Goal: Communication & Community: Share content

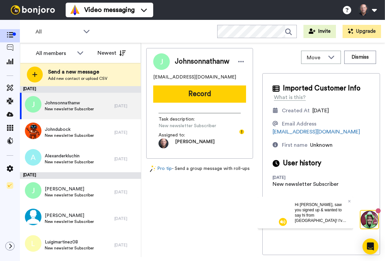
click at [350, 200] on div "Hi Christopher, saw you signed up & wanted to say hi from Australia! I've helpe…" at bounding box center [321, 212] width 64 height 32
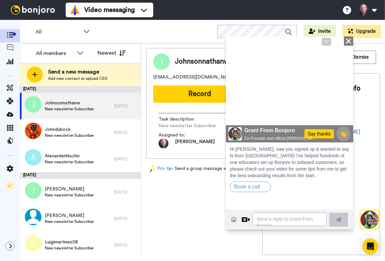
click at [348, 40] on icon at bounding box center [347, 40] width 5 height 5
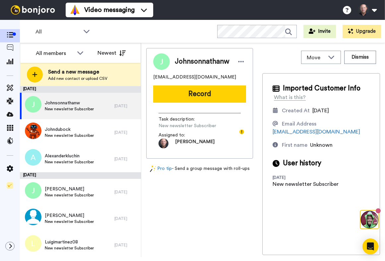
click at [204, 225] on div "Johnsonnathanw Johnsonnathanw@gmail.com Record Task description : New newslette…" at bounding box center [199, 151] width 107 height 207
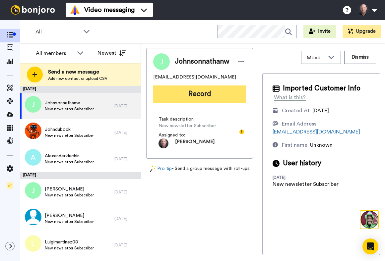
click at [203, 93] on button "Record" at bounding box center [199, 93] width 93 height 17
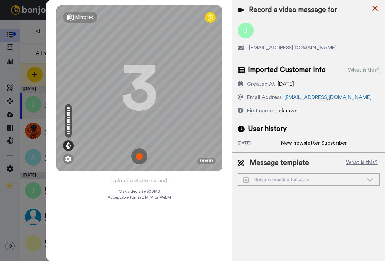
click at [373, 8] on icon at bounding box center [374, 8] width 7 height 8
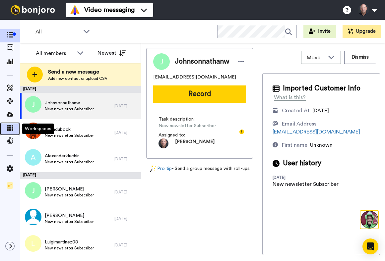
click at [9, 128] on icon at bounding box center [10, 128] width 7 height 6
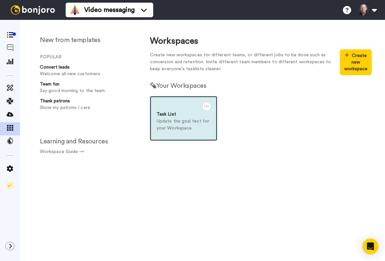
click at [183, 112] on div "Task List" at bounding box center [183, 114] width 54 height 7
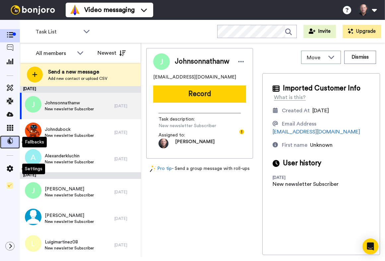
click at [13, 141] on icon at bounding box center [10, 140] width 7 height 7
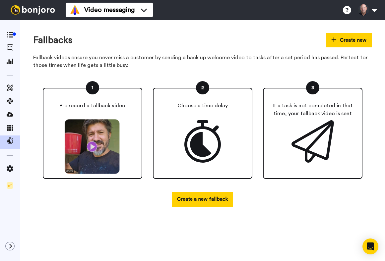
click at [91, 147] on img at bounding box center [92, 147] width 61 height 56
click at [92, 148] on img at bounding box center [92, 147] width 61 height 56
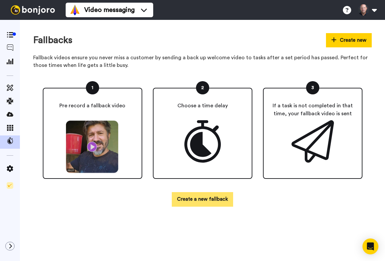
click at [209, 199] on button "Create a new fallback" at bounding box center [202, 199] width 61 height 14
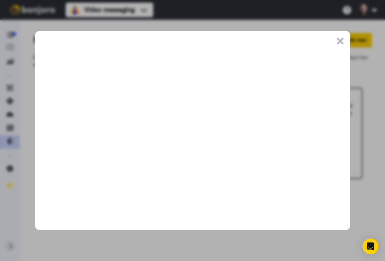
click at [340, 40] on button ".cls-1{stroke-width:0px;}" at bounding box center [340, 41] width 7 height 7
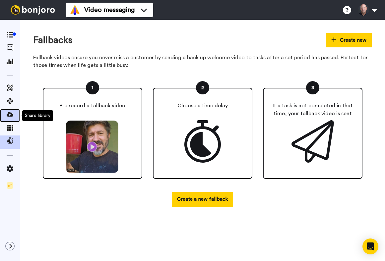
click at [11, 112] on icon at bounding box center [10, 114] width 7 height 7
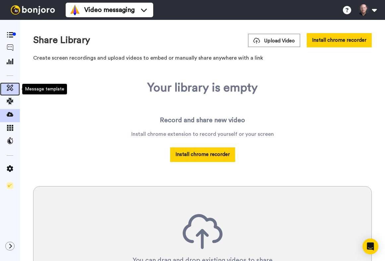
click at [8, 87] on icon at bounding box center [10, 87] width 7 height 7
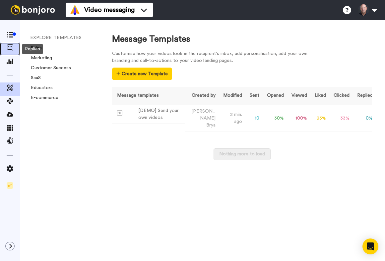
click at [9, 48] on icon at bounding box center [10, 47] width 7 height 7
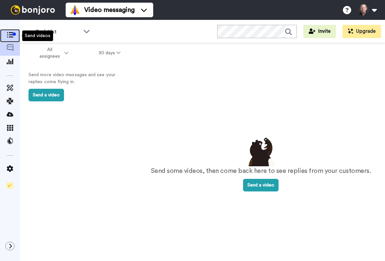
click at [7, 35] on icon at bounding box center [10, 35] width 7 height 6
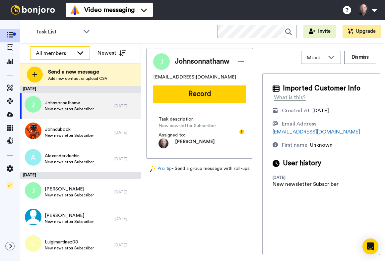
click at [82, 53] on icon at bounding box center [80, 52] width 8 height 7
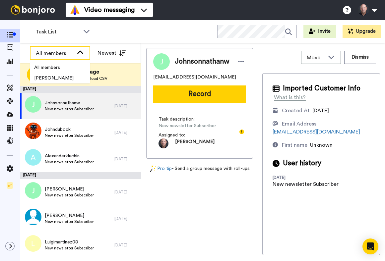
click at [80, 50] on icon at bounding box center [80, 52] width 8 height 7
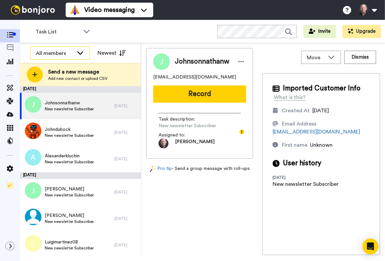
click at [56, 53] on div "All members" at bounding box center [55, 53] width 38 height 8
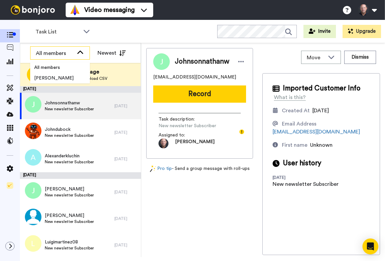
click at [56, 53] on div "All members" at bounding box center [55, 53] width 38 height 8
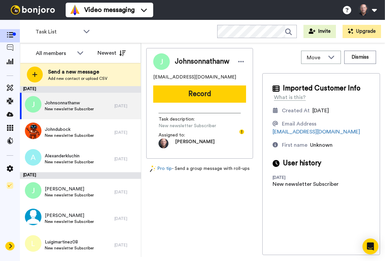
click at [10, 244] on icon at bounding box center [10, 246] width 3 height 5
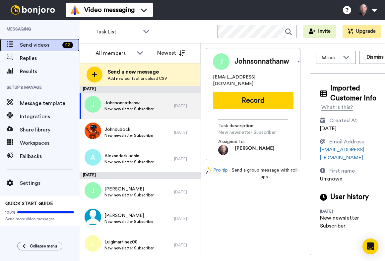
click at [33, 45] on span "Send videos" at bounding box center [40, 45] width 40 height 8
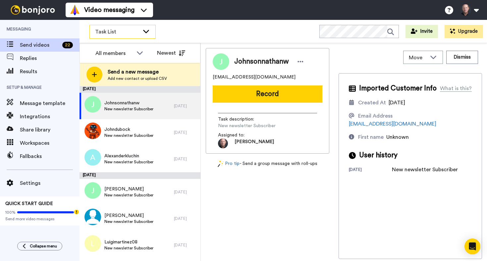
click at [143, 34] on div "Task List" at bounding box center [123, 31] width 66 height 13
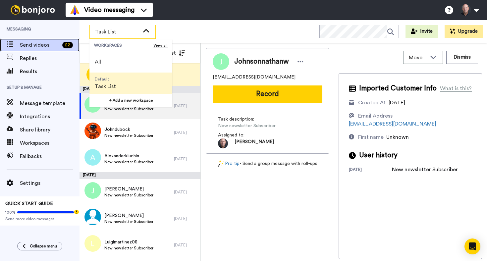
click at [68, 44] on div "22" at bounding box center [67, 45] width 11 height 7
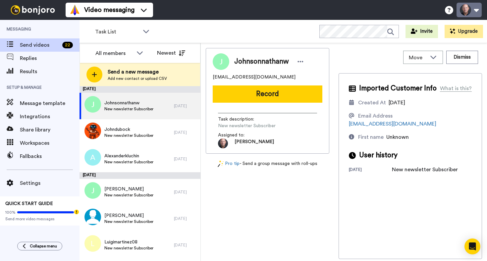
click at [474, 10] on button at bounding box center [468, 10] width 25 height 15
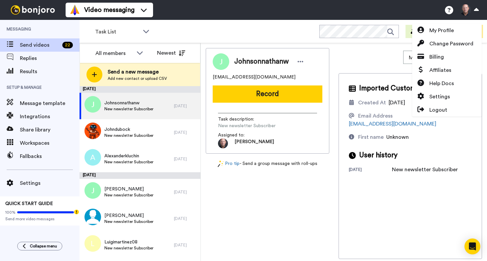
drag, startPoint x: 262, startPoint y: 32, endPoint x: 159, endPoint y: 31, distance: 103.0
click at [262, 31] on div "Task List WORKSPACES View all All Default Task List + Add a new workspace Invit…" at bounding box center [282, 31] width 407 height 23
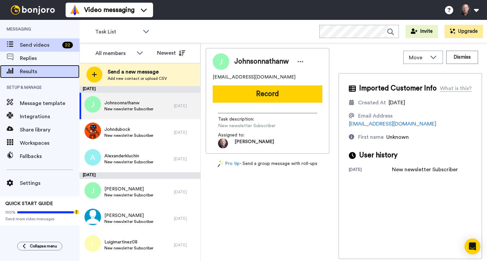
click at [29, 71] on span "Results" at bounding box center [50, 72] width 60 height 8
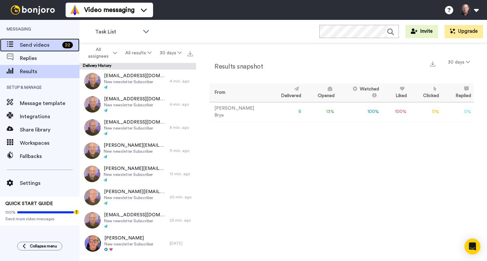
click at [30, 47] on span "Send videos" at bounding box center [40, 45] width 40 height 8
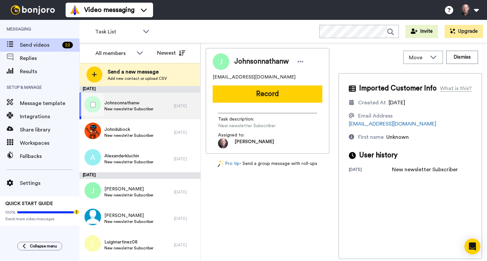
click at [126, 108] on span "New newsletter Subscriber" at bounding box center [128, 108] width 49 height 5
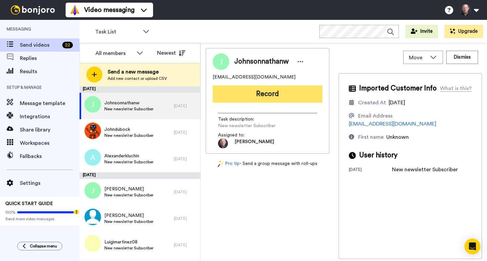
click at [269, 93] on button "Record" at bounding box center [268, 93] width 110 height 17
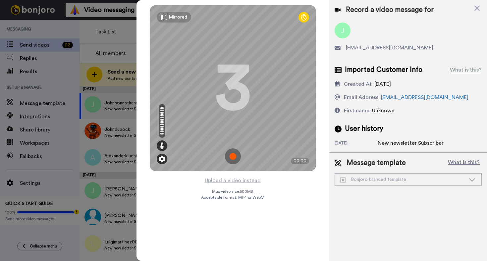
click at [162, 158] on img at bounding box center [162, 159] width 7 height 7
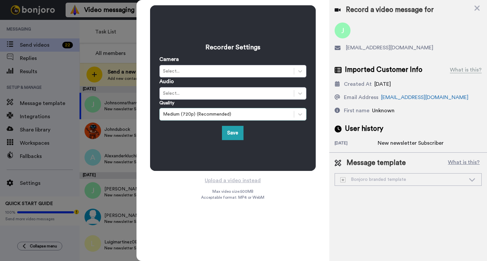
click at [252, 114] on div "Medium (720p) (Recommended)" at bounding box center [227, 114] width 128 height 7
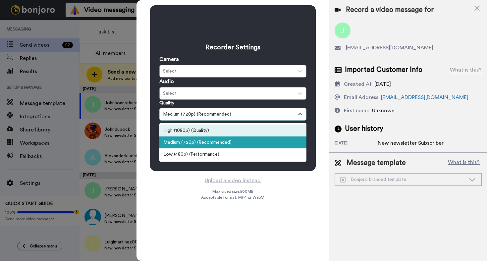
click at [199, 131] on div "High (1080p) (Quality)" at bounding box center [232, 131] width 147 height 12
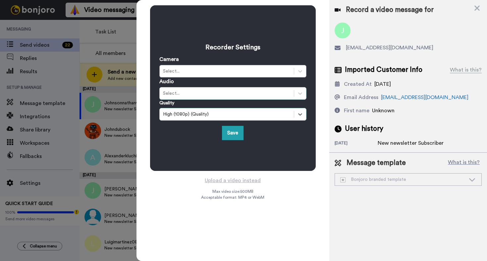
click at [216, 95] on div "Select..." at bounding box center [227, 93] width 128 height 7
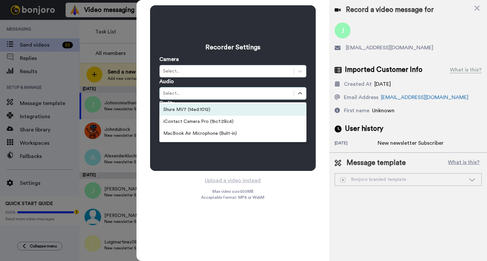
click at [192, 110] on div "Shure MV7 (14ed:1012)" at bounding box center [232, 110] width 147 height 12
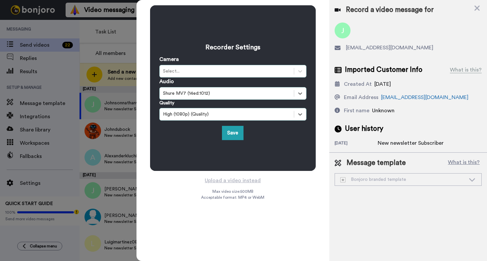
click at [201, 70] on div "Select..." at bounding box center [227, 71] width 128 height 7
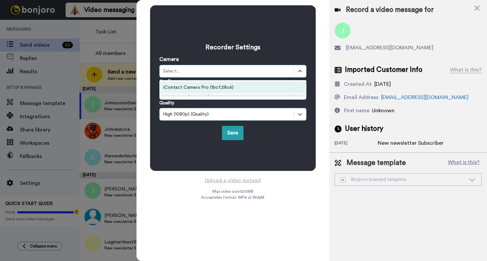
click at [204, 89] on div "iContact Camera Pro (1bcf:28c4)" at bounding box center [232, 87] width 147 height 12
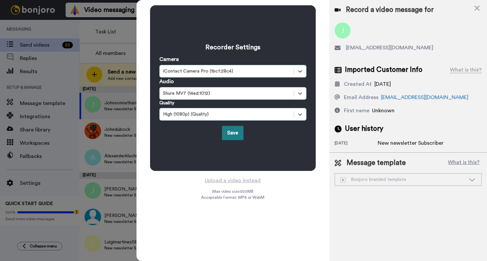
click at [233, 132] on button "Save" at bounding box center [233, 133] width 22 height 14
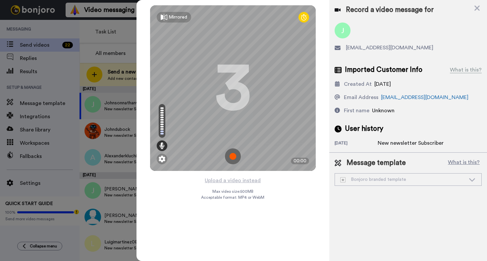
click at [234, 155] on img at bounding box center [233, 156] width 16 height 16
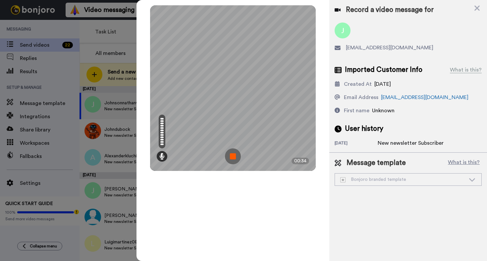
click at [232, 156] on img at bounding box center [233, 156] width 16 height 16
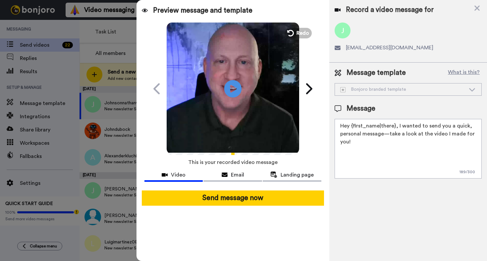
click at [233, 89] on icon "Play/Pause" at bounding box center [233, 88] width 18 height 31
click at [364, 143] on textarea "Hey {first_name|there}, I wanted to send you a quick, personal message—take a l…" at bounding box center [408, 149] width 147 height 60
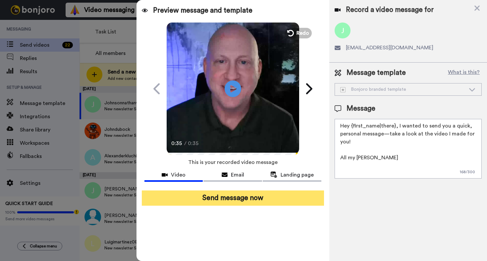
type textarea "Hey {first_name|there}, I wanted to send you a quick, personal message—take a l…"
click at [227, 197] on button "Send message now" at bounding box center [233, 197] width 182 height 15
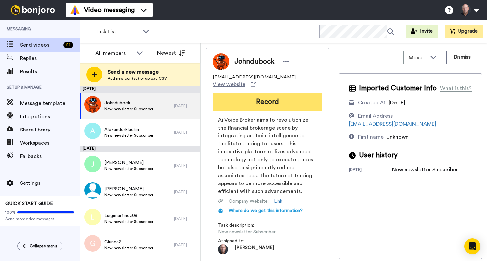
click at [270, 100] on button "Record" at bounding box center [268, 101] width 110 height 17
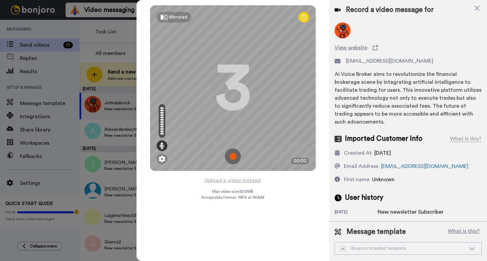
click at [233, 157] on img at bounding box center [233, 156] width 16 height 16
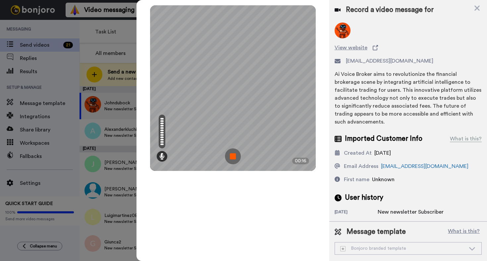
click at [234, 155] on img at bounding box center [233, 156] width 16 height 16
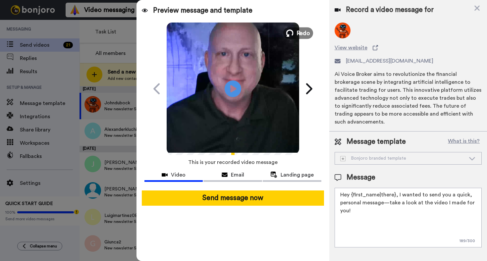
click at [299, 32] on span "Redo" at bounding box center [303, 32] width 14 height 9
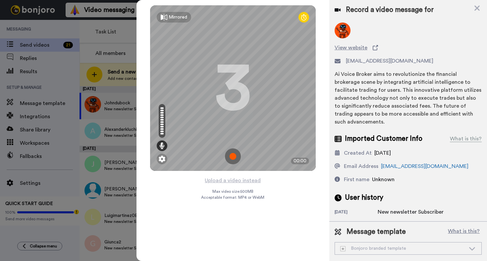
click at [234, 154] on img at bounding box center [233, 156] width 16 height 16
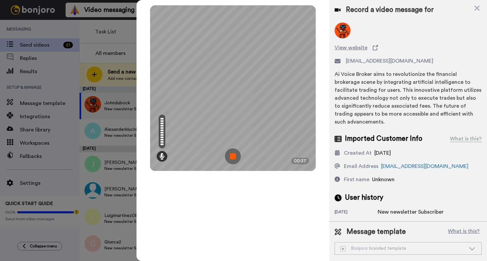
click at [235, 156] on img at bounding box center [233, 156] width 16 height 16
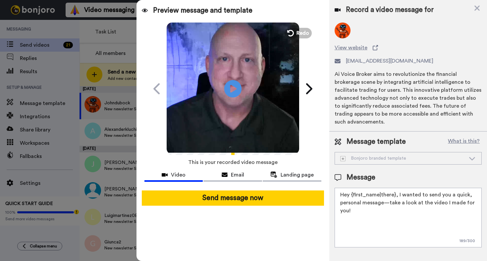
click at [234, 88] on icon "Play/Pause" at bounding box center [233, 88] width 18 height 31
click at [373, 202] on textarea "Hey {first_name|there}, I wanted to send you a quick, personal message—take a l…" at bounding box center [408, 218] width 147 height 60
click at [237, 172] on span "Email" at bounding box center [237, 175] width 13 height 8
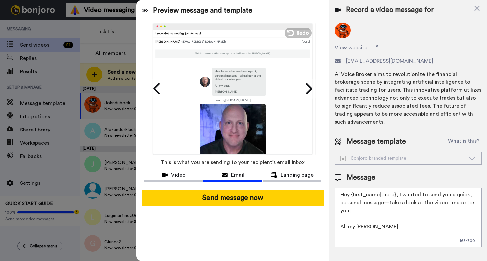
click at [356, 234] on textarea "Hey {first_name|there}, I wanted to send you a quick, personal message—take a l…" at bounding box center [408, 218] width 147 height 60
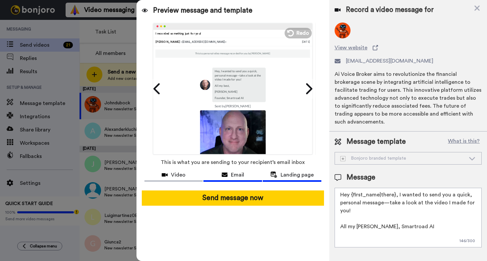
type textarea "Hey {first_name|there}, I wanted to send you a quick, personal message—take a l…"
click at [288, 175] on span "Landing page" at bounding box center [297, 175] width 33 height 8
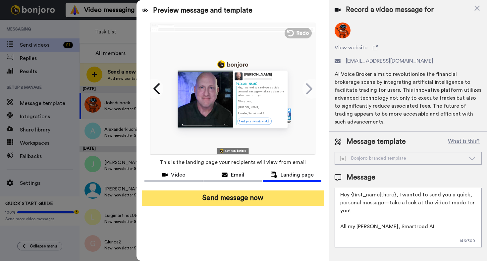
click at [232, 197] on button "Send message now" at bounding box center [233, 197] width 182 height 15
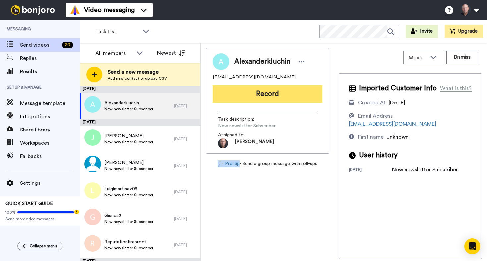
click at [262, 93] on button "Record" at bounding box center [268, 93] width 110 height 17
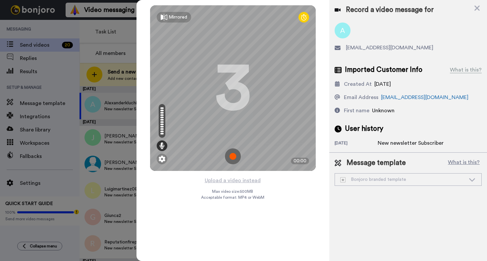
click at [236, 154] on img at bounding box center [233, 156] width 16 height 16
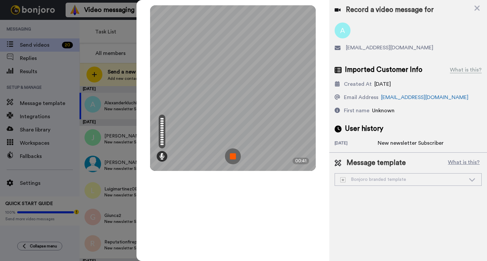
click at [234, 155] on img at bounding box center [233, 156] width 16 height 16
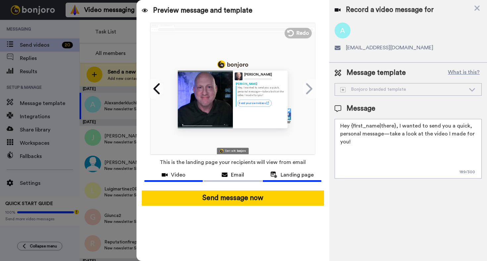
click at [178, 176] on span "Video" at bounding box center [178, 175] width 15 height 8
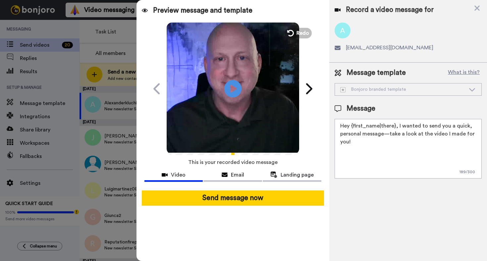
click at [232, 91] on icon "Play/Pause" at bounding box center [233, 88] width 18 height 31
click at [362, 143] on textarea "Hey {first_name|there}, I wanted to send you a quick, personal message—take a l…" at bounding box center [408, 149] width 147 height 60
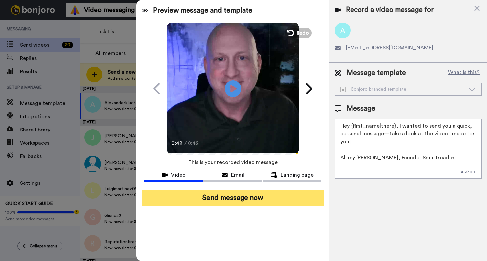
type textarea "Hey {first_name|there}, I wanted to send you a quick, personal message—take a l…"
click at [236, 198] on button "Send message now" at bounding box center [233, 197] width 182 height 15
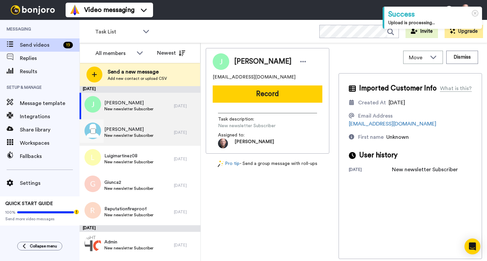
click at [128, 128] on span "[PERSON_NAME]" at bounding box center [128, 129] width 49 height 7
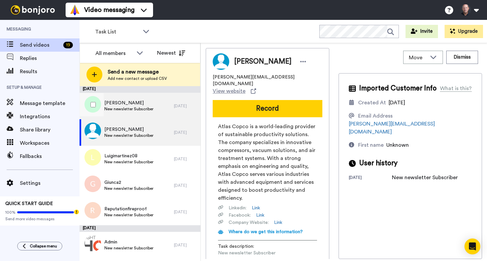
click at [136, 106] on span "New newsletter Subscriber" at bounding box center [128, 108] width 49 height 5
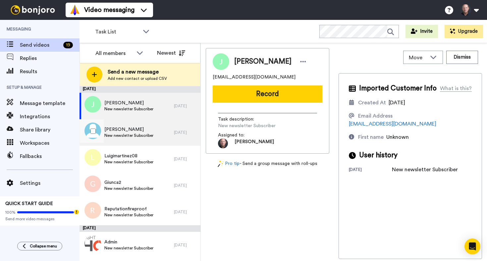
click at [138, 131] on span "[PERSON_NAME]" at bounding box center [128, 129] width 49 height 7
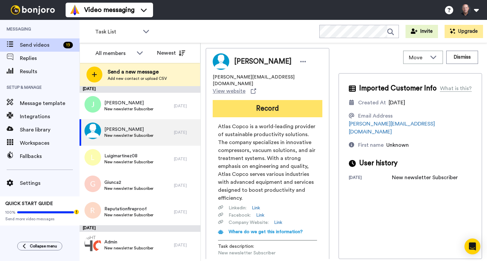
click at [263, 100] on button "Record" at bounding box center [268, 108] width 110 height 17
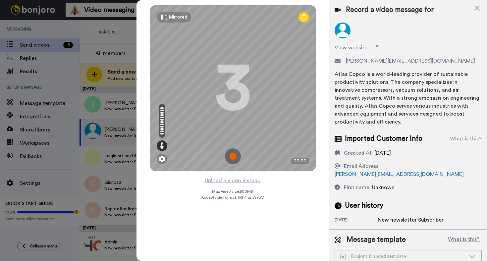
click at [232, 158] on img at bounding box center [233, 156] width 16 height 16
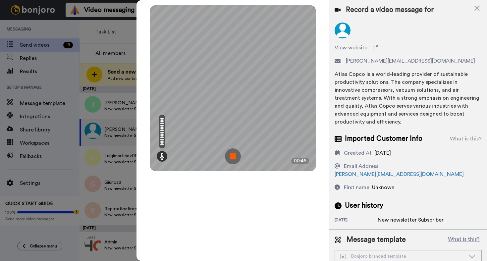
click at [236, 153] on img at bounding box center [233, 156] width 16 height 16
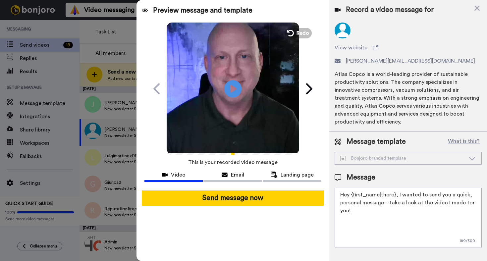
click at [234, 86] on icon at bounding box center [233, 89] width 18 height 18
click at [356, 201] on textarea "Hey {first_name|there}, I wanted to send you a quick, personal message—take a l…" at bounding box center [408, 218] width 147 height 60
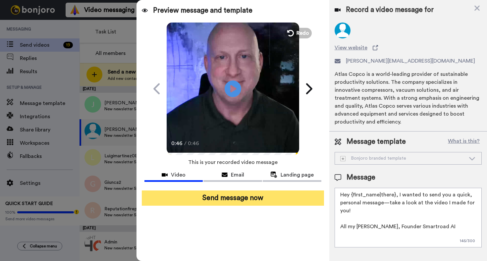
type textarea "Hey {first_name|there}, I wanted to send you a quick, personal message—take a l…"
click at [237, 198] on button "Send message now" at bounding box center [233, 197] width 182 height 15
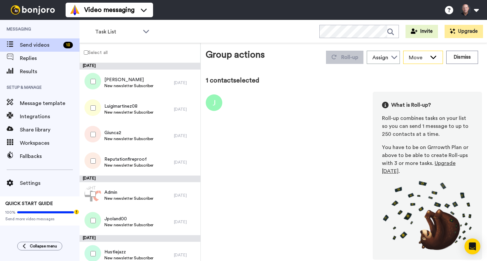
click at [433, 56] on icon at bounding box center [433, 57] width 8 height 7
click at [468, 57] on button "Dismiss" at bounding box center [462, 57] width 32 height 13
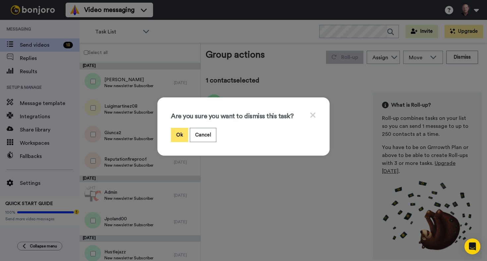
click at [175, 134] on button "Ok" at bounding box center [179, 135] width 17 height 14
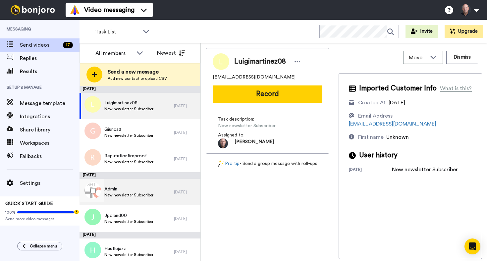
click at [116, 189] on span "Admin" at bounding box center [128, 189] width 49 height 7
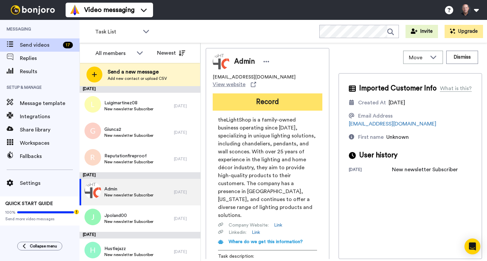
click at [266, 94] on button "Record" at bounding box center [268, 101] width 110 height 17
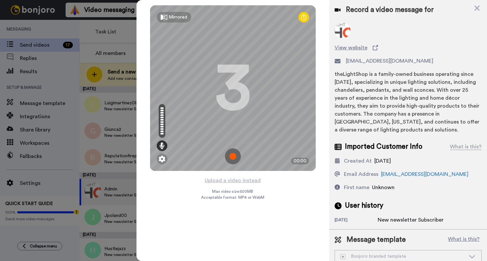
click at [233, 156] on img at bounding box center [233, 156] width 16 height 16
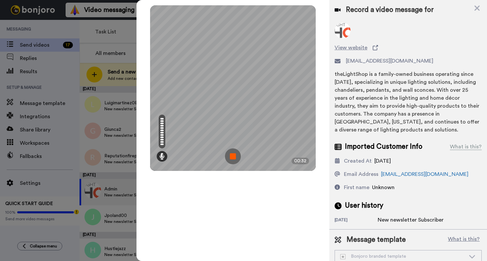
click at [230, 158] on img at bounding box center [233, 156] width 16 height 16
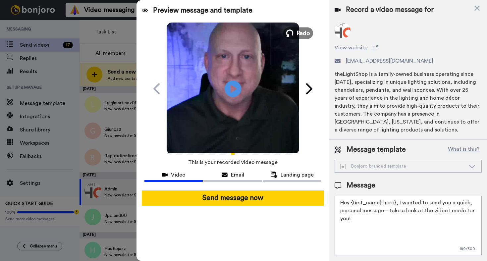
click at [302, 33] on span "Redo" at bounding box center [303, 32] width 14 height 9
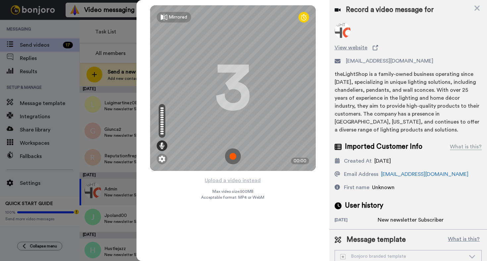
click at [233, 157] on img at bounding box center [233, 156] width 16 height 16
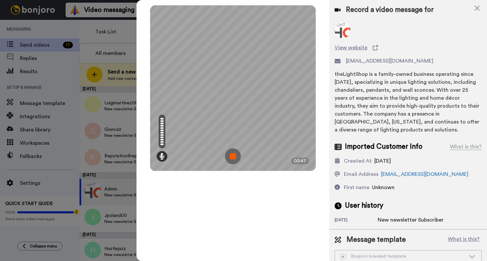
click at [233, 154] on img at bounding box center [233, 156] width 16 height 16
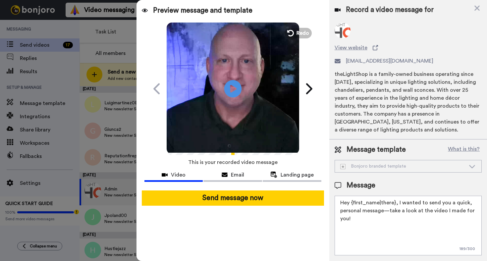
click at [235, 85] on icon at bounding box center [233, 89] width 18 height 18
click at [373, 228] on textarea "Hey {first_name|there}, I wanted to send you a quick, personal message—take a l…" at bounding box center [408, 226] width 147 height 60
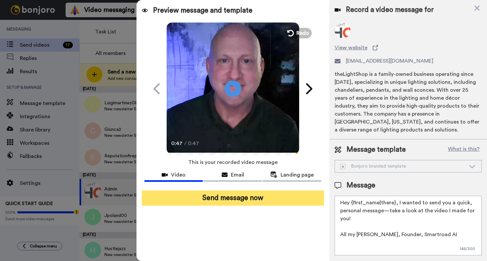
type textarea "Hey {first_name|there}, I wanted to send you a quick, personal message—take a l…"
click at [248, 197] on button "Send message now" at bounding box center [233, 197] width 182 height 15
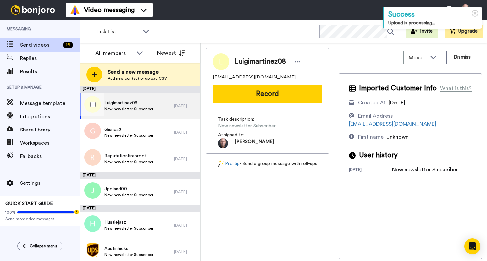
click at [121, 104] on span "Luigimartinez08" at bounding box center [128, 103] width 49 height 7
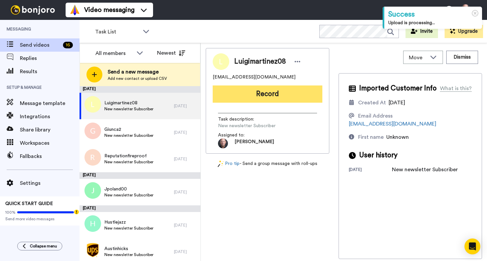
click at [268, 92] on button "Record" at bounding box center [268, 93] width 110 height 17
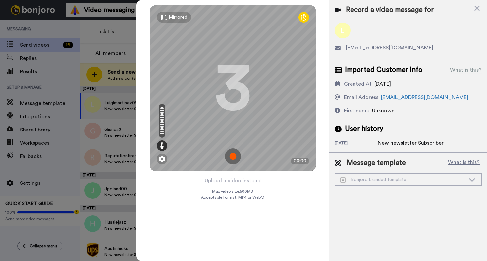
click at [232, 156] on img at bounding box center [233, 156] width 16 height 16
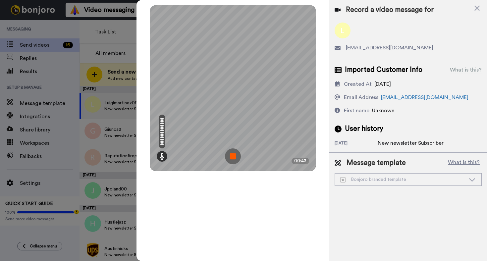
click at [228, 155] on img at bounding box center [233, 156] width 16 height 16
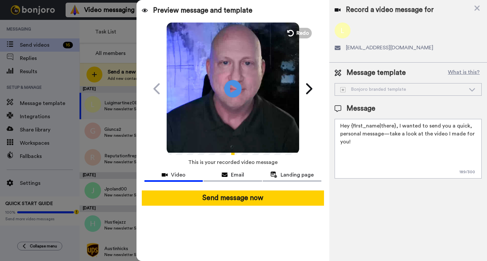
click at [231, 89] on icon "Play/Pause" at bounding box center [233, 88] width 18 height 31
click at [378, 148] on textarea "Hey {first_name|there}, I wanted to send you a quick, personal message—take a l…" at bounding box center [408, 149] width 147 height 60
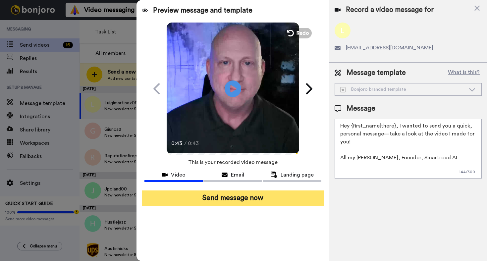
type textarea "Hey {first_name|there}, I wanted to send you a quick, personal message—take a l…"
click at [236, 196] on button "Send message now" at bounding box center [233, 197] width 182 height 15
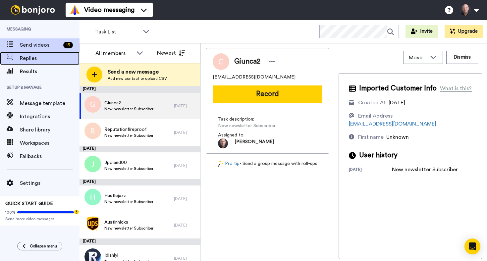
click at [34, 60] on span "Replies" at bounding box center [50, 58] width 60 height 8
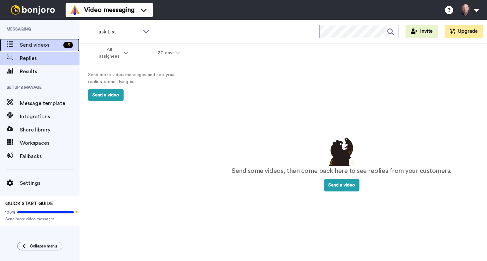
click at [36, 44] on span "Send videos" at bounding box center [40, 45] width 41 height 8
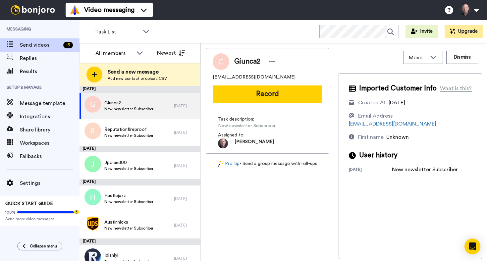
click at [201, 28] on div "Task List WORKSPACES View all All Default Task List + Add a new workspace Invit…" at bounding box center [282, 31] width 407 height 23
click at [34, 45] on span "Send videos" at bounding box center [40, 45] width 41 height 8
click at [148, 30] on icon at bounding box center [146, 31] width 6 height 3
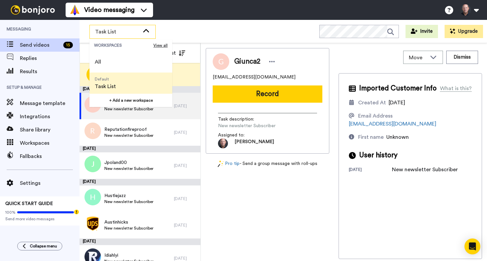
click at [179, 29] on div "Task List WORKSPACES View all All Default Task List + Add a new workspace Invit…" at bounding box center [282, 31] width 407 height 23
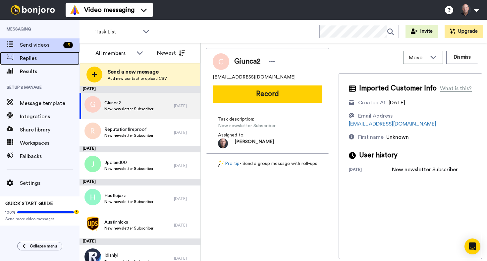
click at [31, 59] on span "Replies" at bounding box center [50, 58] width 60 height 8
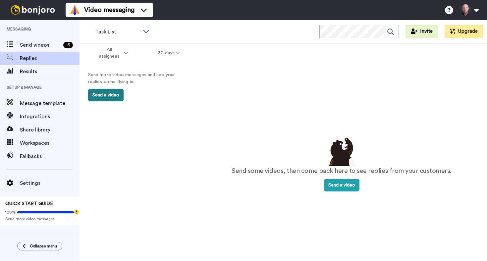
click at [113, 93] on button "Send a video" at bounding box center [105, 95] width 35 height 13
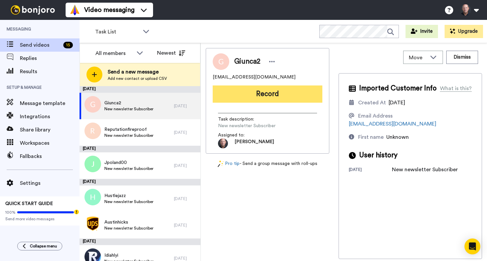
click at [266, 93] on button "Record" at bounding box center [268, 93] width 110 height 17
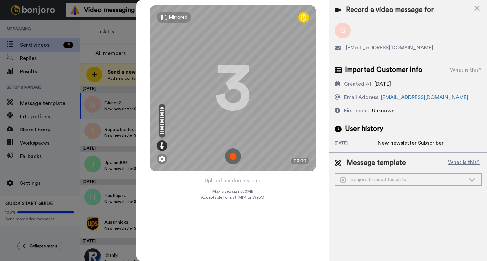
click at [233, 155] on img at bounding box center [233, 156] width 16 height 16
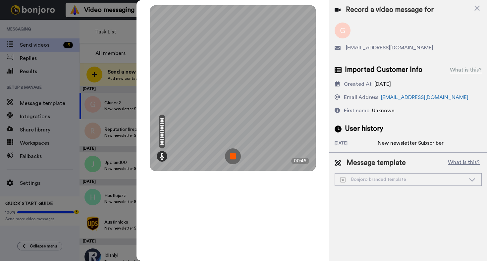
click at [232, 154] on img at bounding box center [233, 156] width 16 height 16
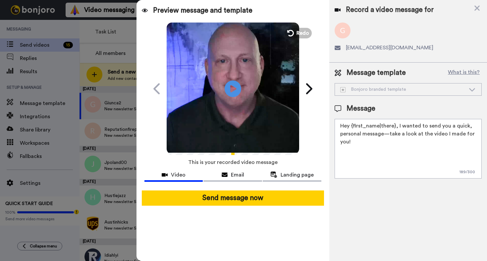
click at [369, 143] on textarea "Hey {first_name|there}, I wanted to send you a quick, personal message—take a l…" at bounding box center [408, 149] width 147 height 60
type textarea "Hey {first_name|there}, I wanted to send you a quick, personal message—take a l…"
click at [236, 88] on icon "Play/Pause" at bounding box center [233, 88] width 18 height 31
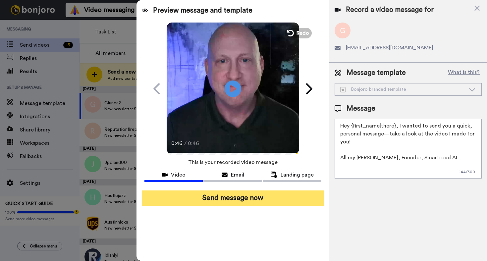
click at [233, 195] on button "Send message now" at bounding box center [233, 197] width 182 height 15
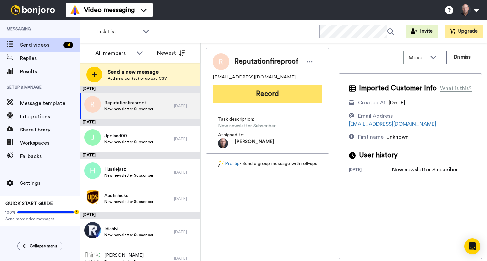
click at [267, 93] on button "Record" at bounding box center [268, 93] width 110 height 17
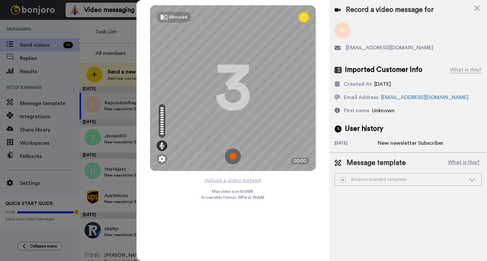
click at [232, 158] on img at bounding box center [233, 156] width 16 height 16
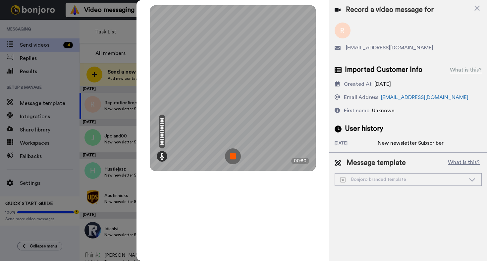
click at [230, 155] on img at bounding box center [233, 156] width 16 height 16
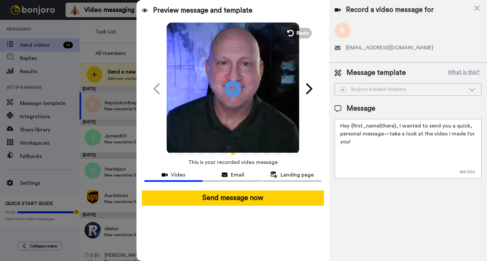
click at [363, 143] on textarea "Hey {first_name|there}, I wanted to send you a quick, personal message—take a l…" at bounding box center [408, 149] width 147 height 60
type textarea "Hey {first_name|there}, I wanted to send you a quick, personal message—take a l…"
click at [233, 93] on icon at bounding box center [233, 89] width 18 height 18
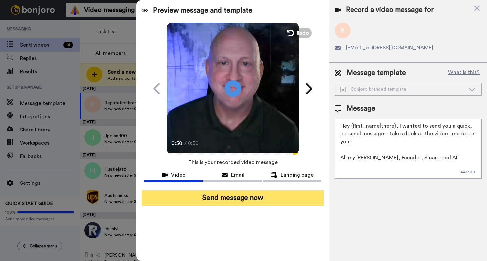
click at [229, 197] on button "Send message now" at bounding box center [233, 197] width 182 height 15
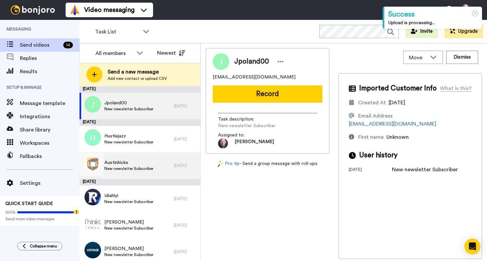
click at [134, 164] on span "Austinhicks" at bounding box center [128, 162] width 49 height 7
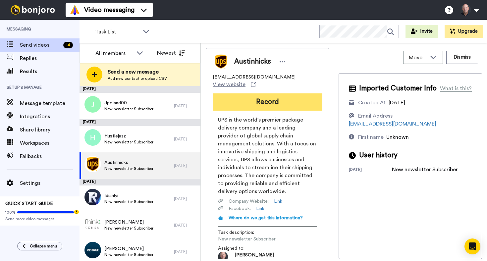
click at [274, 93] on button "Record" at bounding box center [268, 101] width 110 height 17
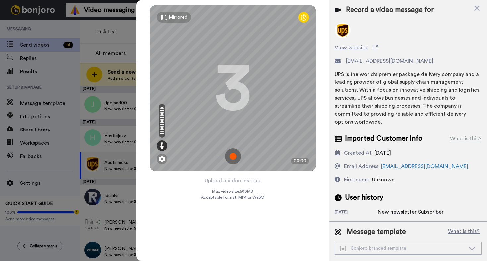
click at [231, 158] on img at bounding box center [233, 156] width 16 height 16
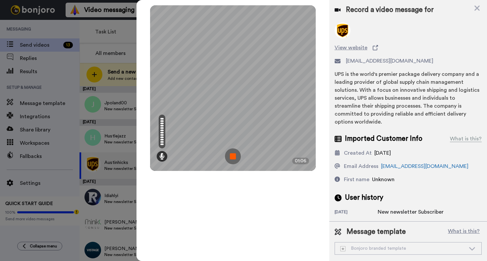
click at [235, 153] on img at bounding box center [233, 156] width 16 height 16
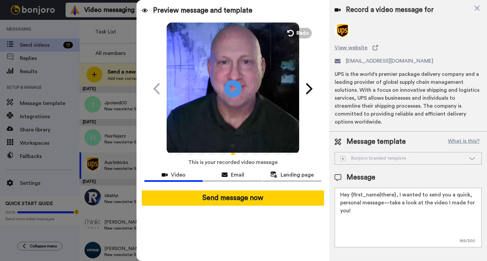
click at [233, 91] on icon at bounding box center [233, 89] width 18 height 18
click at [363, 213] on textarea "Hey {first_name|there}, I wanted to send you a quick, personal message—take a l…" at bounding box center [408, 218] width 147 height 60
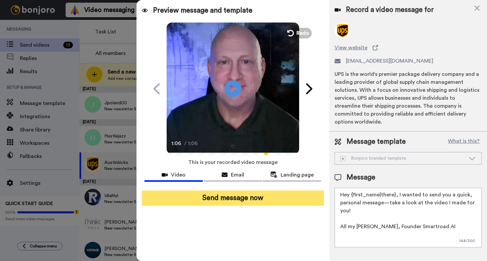
type textarea "Hey {first_name|there}, I wanted to send you a quick, personal message—take a l…"
click at [239, 199] on button "Send message now" at bounding box center [233, 197] width 182 height 15
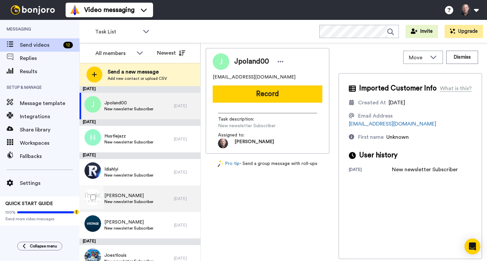
click at [131, 195] on span "[PERSON_NAME]" at bounding box center [128, 195] width 49 height 7
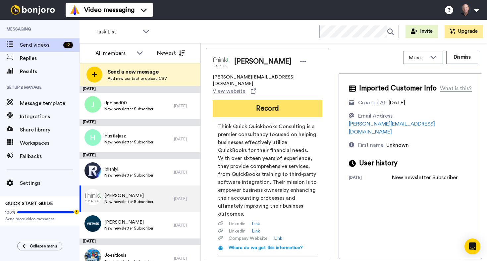
click at [263, 101] on button "Record" at bounding box center [268, 108] width 110 height 17
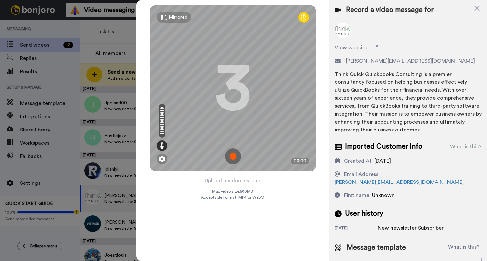
click at [233, 155] on img at bounding box center [233, 156] width 16 height 16
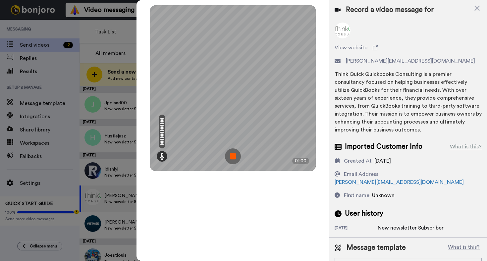
click at [230, 154] on img at bounding box center [233, 156] width 16 height 16
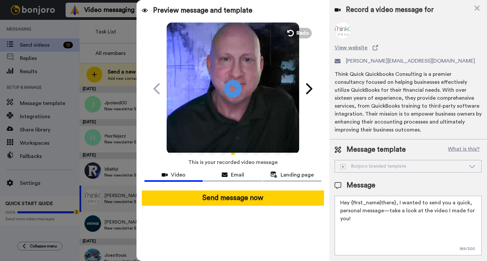
click at [231, 89] on icon "Play/Pause" at bounding box center [233, 88] width 18 height 31
click at [383, 216] on textarea "Hey {first_name|there}, I wanted to send you a quick, personal message—take a l…" at bounding box center [408, 226] width 147 height 60
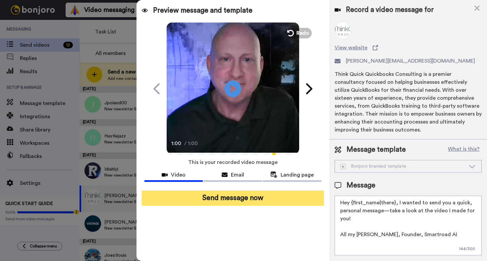
type textarea "Hey {first_name|there}, I wanted to send you a quick, personal message—take a l…"
click at [239, 196] on button "Send message now" at bounding box center [233, 197] width 182 height 15
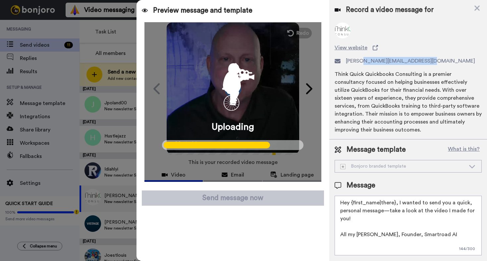
drag, startPoint x: 361, startPoint y: 61, endPoint x: 421, endPoint y: 58, distance: 60.3
click at [421, 58] on span "[PERSON_NAME][EMAIL_ADDRESS][DOMAIN_NAME]" at bounding box center [410, 61] width 129 height 8
copy span "thinkquickconsulting.com"
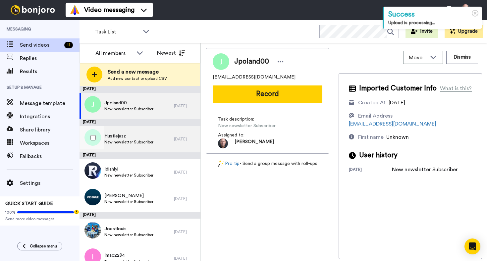
click at [152, 136] on span "Hustlejazz" at bounding box center [128, 136] width 49 height 7
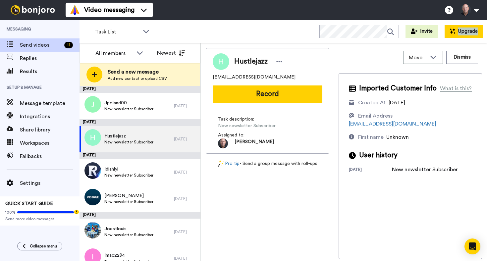
click at [464, 31] on button "Upgrade" at bounding box center [464, 31] width 38 height 13
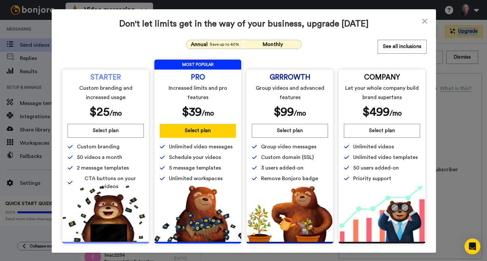
click at [210, 44] on span "Save up to 40%" at bounding box center [224, 44] width 29 height 5
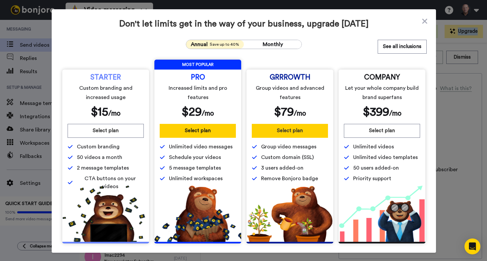
click at [289, 131] on button "Select plan" at bounding box center [290, 131] width 76 height 14
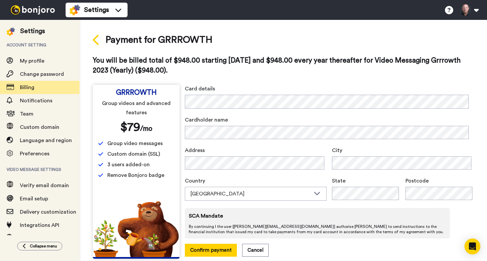
click at [97, 37] on icon at bounding box center [96, 40] width 7 height 12
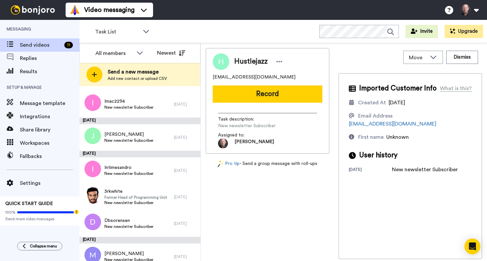
scroll to position [163, 0]
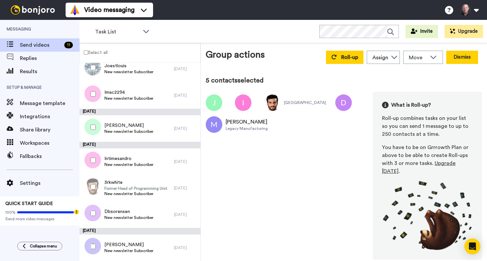
click at [466, 58] on button "Dismiss" at bounding box center [462, 57] width 32 height 13
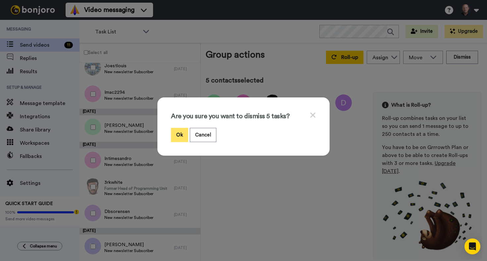
click at [180, 133] on button "Ok" at bounding box center [179, 135] width 17 height 14
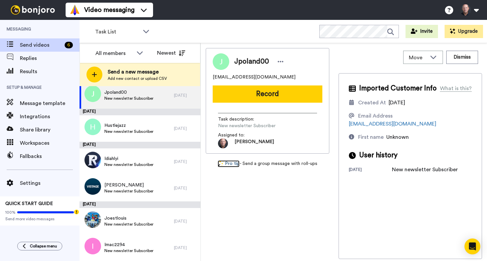
click at [233, 162] on link "Pro tip" at bounding box center [229, 163] width 22 height 7
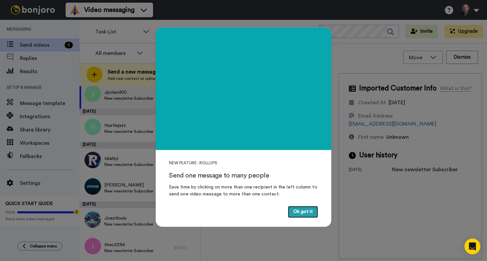
click at [300, 206] on button "Ok got it" at bounding box center [303, 212] width 30 height 12
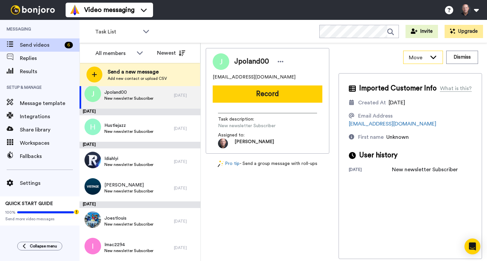
click at [436, 57] on icon at bounding box center [433, 57] width 8 height 7
click at [374, 60] on div "Move WORKSPACES View all Default Task List + Add a new workspace Dismiss" at bounding box center [410, 57] width 143 height 19
click at [29, 73] on span "Results" at bounding box center [50, 72] width 60 height 8
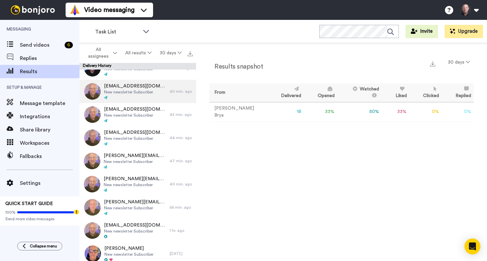
scroll to position [222, 0]
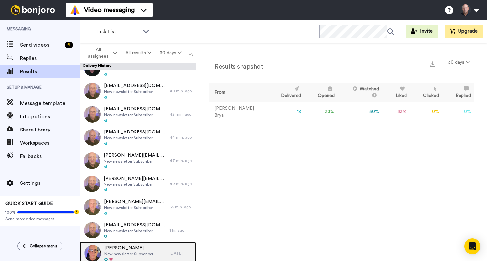
click at [122, 248] on span "[PERSON_NAME]" at bounding box center [128, 248] width 49 height 7
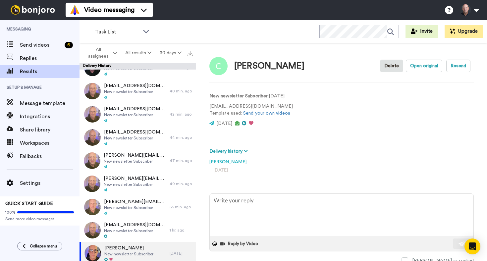
click at [323, 110] on video at bounding box center [323, 112] width 40 height 40
click at [385, 62] on button "Delete" at bounding box center [391, 66] width 23 height 13
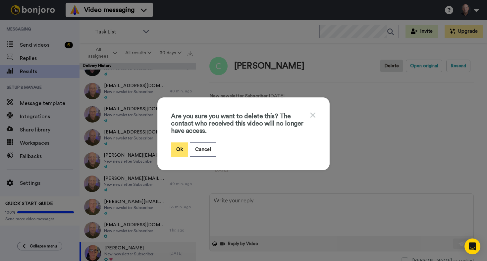
click at [176, 148] on button "Ok" at bounding box center [179, 149] width 17 height 14
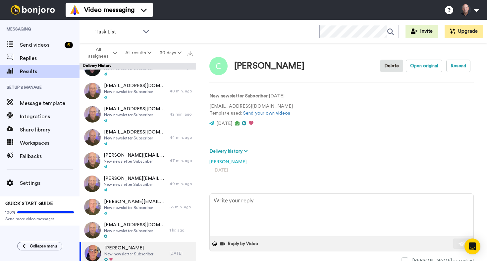
type textarea "x"
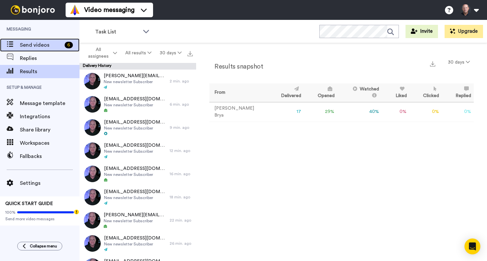
click at [29, 43] on span "Send videos" at bounding box center [41, 45] width 42 height 8
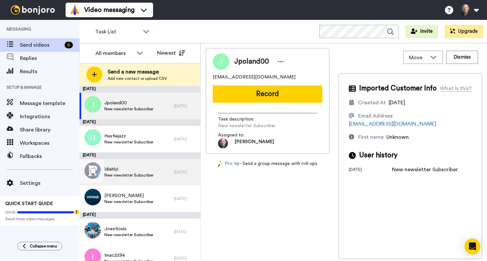
click at [121, 168] on span "Idiahlyi" at bounding box center [128, 169] width 49 height 7
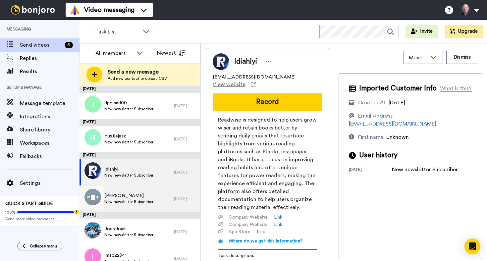
click at [125, 199] on span "New newsletter Subscriber" at bounding box center [128, 201] width 49 height 5
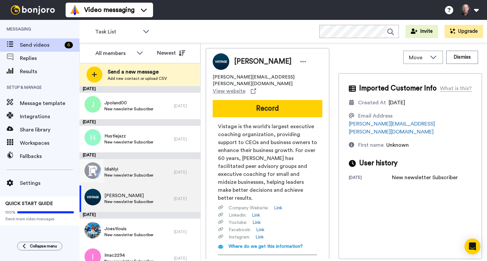
scroll to position [11, 0]
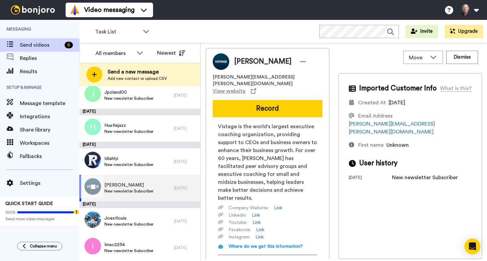
click at [123, 188] on span "Austen Nelson" at bounding box center [128, 185] width 49 height 7
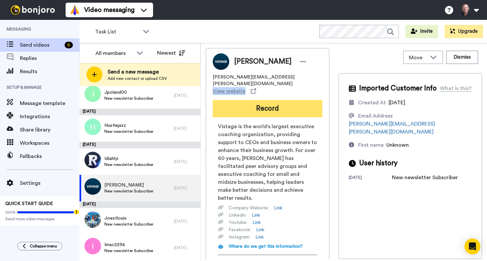
click at [266, 100] on button "Record" at bounding box center [268, 108] width 110 height 17
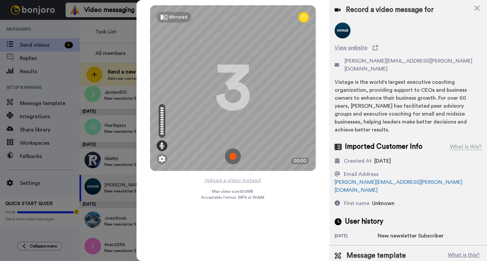
click at [233, 157] on img at bounding box center [233, 156] width 16 height 16
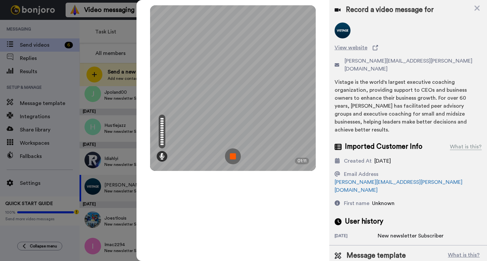
click at [231, 157] on img at bounding box center [233, 156] width 16 height 16
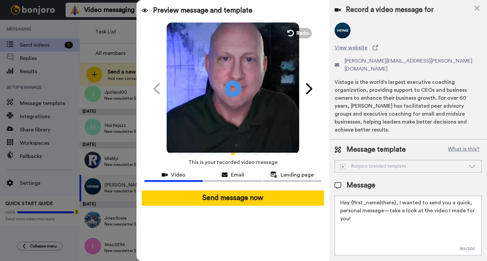
click at [373, 203] on textarea "Hey {first_name|there}, I wanted to send you a quick, personal message—take a l…" at bounding box center [408, 226] width 147 height 60
type textarea "Hey {first_name|there}, I wanted to send you a quick, personal message—take a l…"
click at [235, 89] on icon "Play/Pause" at bounding box center [233, 88] width 18 height 31
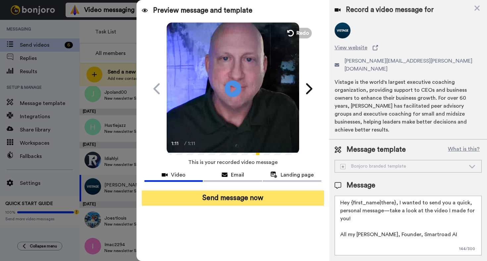
click at [241, 201] on button "Send message now" at bounding box center [233, 197] width 182 height 15
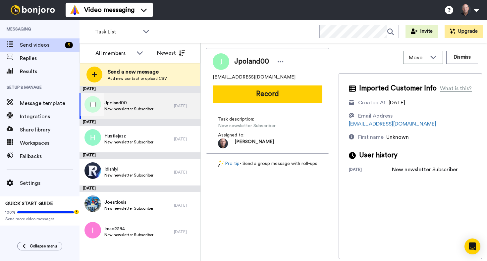
click at [153, 104] on div "Jpoland00 New newsletter Subscriber" at bounding box center [126, 106] width 94 height 26
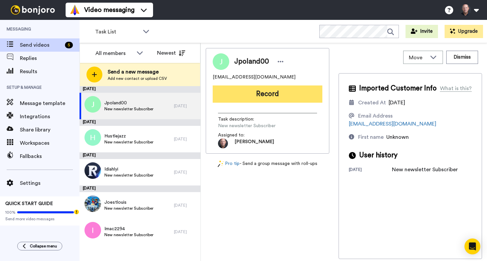
click at [270, 90] on button "Record" at bounding box center [268, 93] width 110 height 17
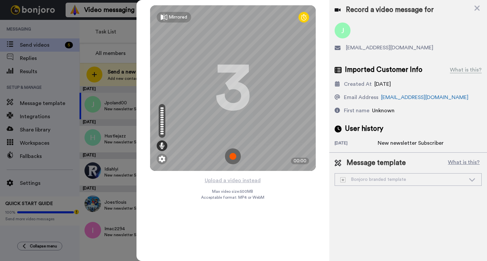
click at [234, 157] on img at bounding box center [233, 156] width 16 height 16
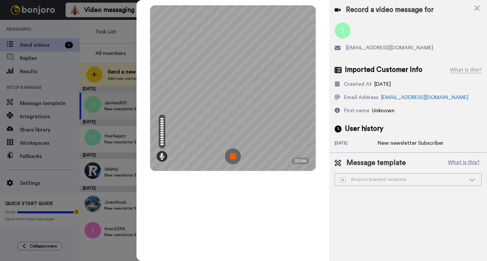
click at [233, 152] on img at bounding box center [233, 156] width 16 height 16
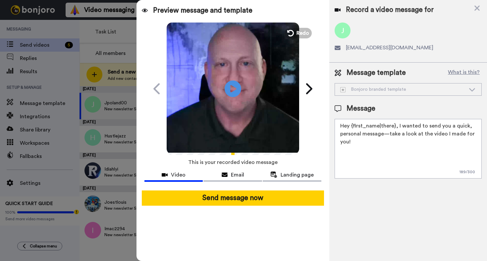
click at [372, 145] on textarea "Hey {first_name|there}, I wanted to send you a quick, personal message—take a l…" at bounding box center [408, 149] width 147 height 60
drag, startPoint x: 357, startPoint y: 174, endPoint x: 330, endPoint y: 135, distance: 47.1
click at [330, 135] on div "Message template What is this? Bonjoro branded template Bonjoro branded templat…" at bounding box center [408, 123] width 158 height 121
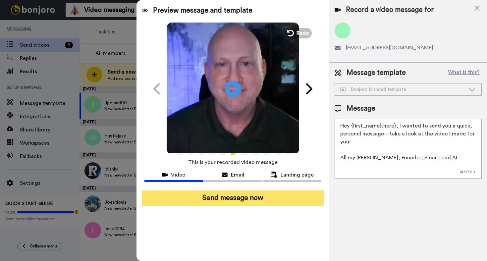
type textarea "Hey {first_name|there}, I wanted to send you a quick, personal message—take a l…"
click at [233, 196] on button "Send message now" at bounding box center [233, 197] width 182 height 15
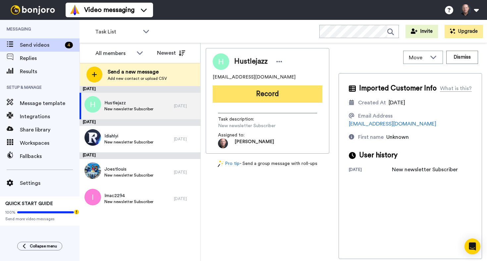
click at [265, 93] on button "Record" at bounding box center [268, 93] width 110 height 17
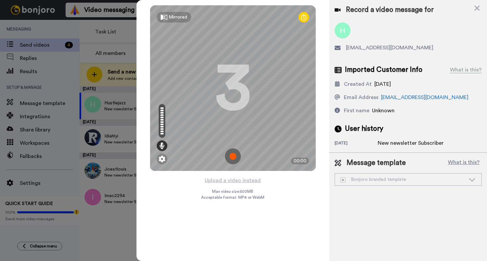
click at [233, 157] on img at bounding box center [233, 156] width 16 height 16
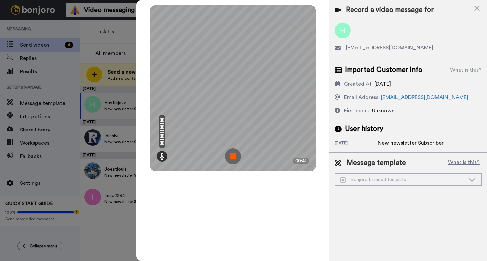
click at [237, 155] on img at bounding box center [233, 156] width 16 height 16
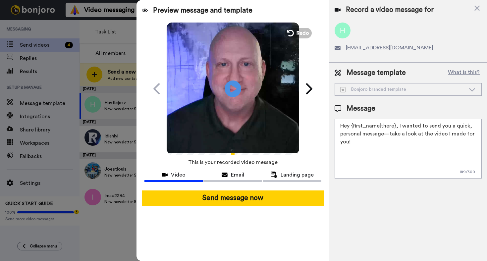
click at [357, 138] on textarea "Hey {first_name|there}, I wanted to send you a quick, personal message—take a l…" at bounding box center [408, 149] width 147 height 60
paste textarea "All my [PERSON_NAME], Founder, Smartroad AI"
click at [358, 137] on textarea "Hey {first_name|there}, I wanted to send you a quick, personal message—take a l…" at bounding box center [408, 149] width 147 height 60
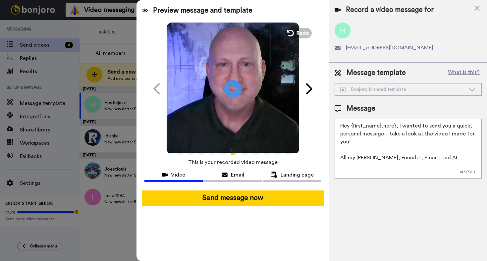
type textarea "Hey {first_name|there}, I wanted to send you a quick, personal message—take a l…"
click at [235, 89] on icon "Play/Pause" at bounding box center [233, 88] width 18 height 31
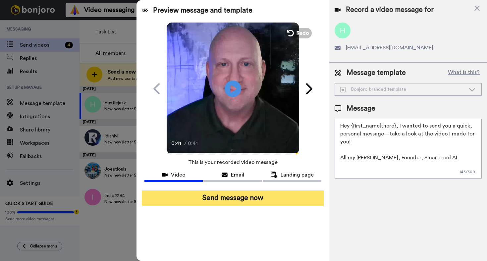
click at [243, 196] on button "Send message now" at bounding box center [233, 197] width 182 height 15
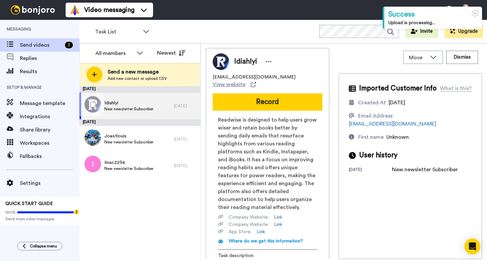
click at [139, 102] on span "Idiahlyi" at bounding box center [128, 103] width 49 height 7
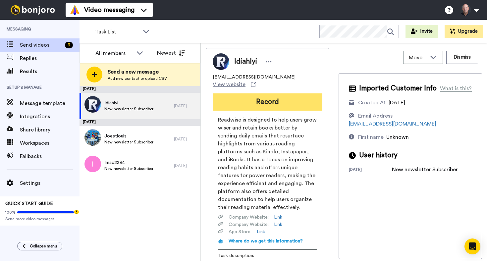
click at [264, 94] on button "Record" at bounding box center [268, 101] width 110 height 17
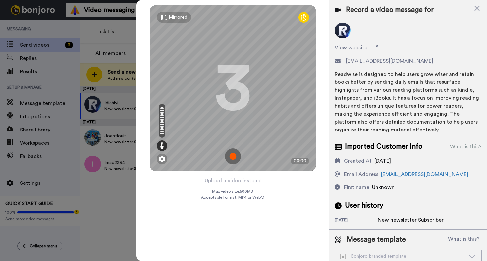
click at [234, 158] on img at bounding box center [233, 156] width 16 height 16
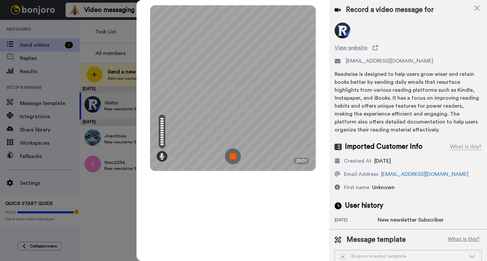
click at [235, 154] on img at bounding box center [233, 156] width 16 height 16
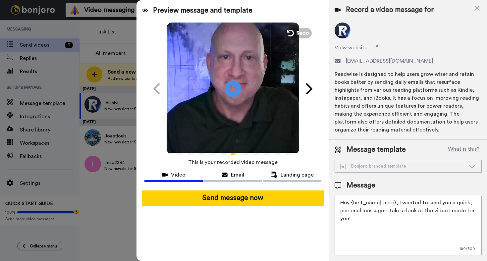
click at [357, 220] on textarea "Hey {first_name|there}, I wanted to send you a quick, personal message—take a l…" at bounding box center [408, 226] width 147 height 60
paste textarea "All my best, Chris, Founder, Smartroad AI"
type textarea "Hey {first_name|there}, I wanted to send you a quick, personal message—take a l…"
click at [234, 83] on icon at bounding box center [233, 89] width 18 height 18
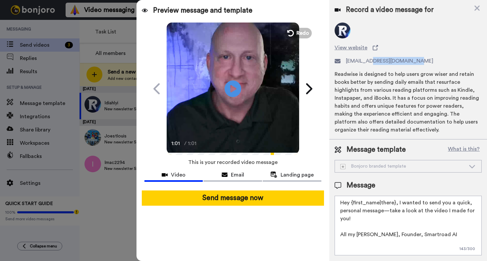
drag, startPoint x: 408, startPoint y: 59, endPoint x: 367, endPoint y: 61, distance: 40.8
click at [367, 61] on div "idiahlyi@feed.readwise.io" at bounding box center [408, 61] width 147 height 8
copy span "feed.readwise.io"
click at [305, 31] on span "Redo" at bounding box center [303, 32] width 14 height 9
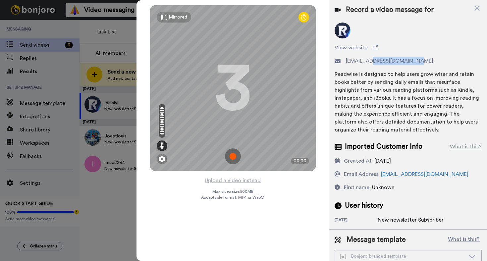
click at [233, 158] on img at bounding box center [233, 156] width 16 height 16
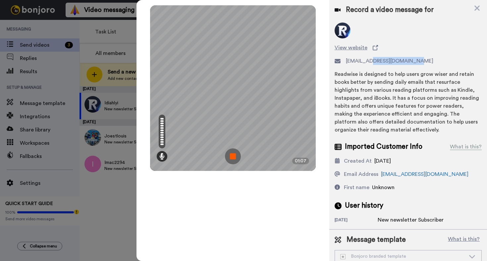
click at [234, 155] on img at bounding box center [233, 156] width 16 height 16
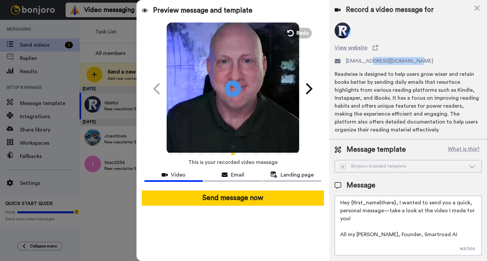
scroll to position [18, 0]
click at [234, 87] on icon "Play/Pause" at bounding box center [233, 88] width 18 height 31
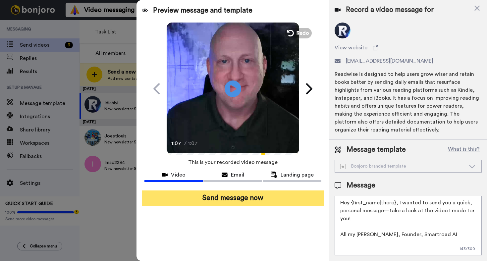
click at [235, 197] on button "Send message now" at bounding box center [233, 197] width 182 height 15
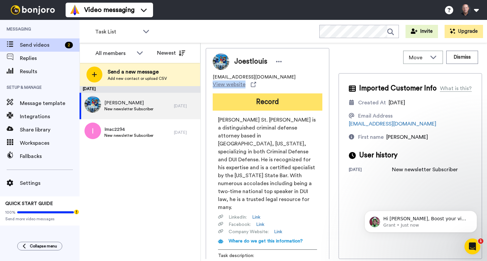
click at [264, 97] on button "Record" at bounding box center [268, 101] width 110 height 17
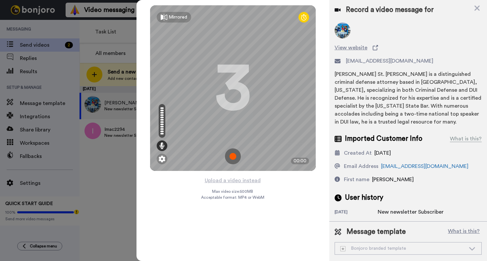
click at [232, 156] on img at bounding box center [233, 156] width 16 height 16
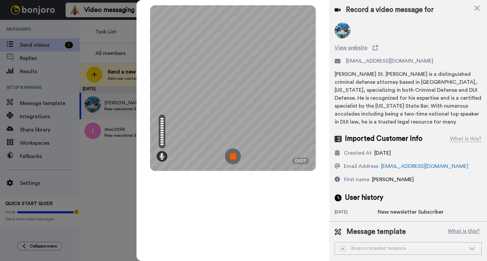
click at [237, 154] on img at bounding box center [233, 156] width 16 height 16
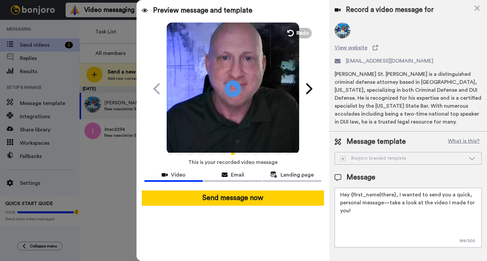
click at [368, 210] on textarea "Hey {first_name|there}, I wanted to send you a quick, personal message—take a l…" at bounding box center [408, 218] width 147 height 60
paste textarea "feed.readwise.io"
drag, startPoint x: 383, startPoint y: 218, endPoint x: 325, endPoint y: 212, distance: 57.9
click at [327, 216] on div "Preview message and template Play/Pause I recorded something just for you! Chri…" at bounding box center [311, 130] width 350 height 261
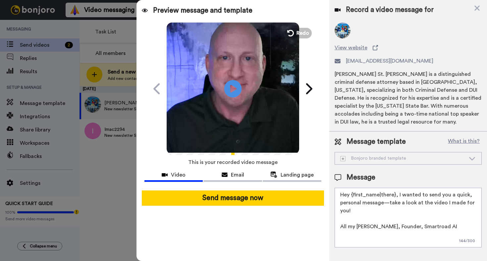
type textarea "Hey {first_name|there}, I wanted to send you a quick, personal message—take a l…"
click at [235, 85] on icon at bounding box center [233, 89] width 18 height 18
drag, startPoint x: 334, startPoint y: 74, endPoint x: 378, endPoint y: 75, distance: 44.1
click at [378, 75] on div "Joseph P. St. Louis is a distinguished criminal defense attorney based in Tucso…" at bounding box center [408, 98] width 147 height 56
copy div "Joseph P. St. Louis"
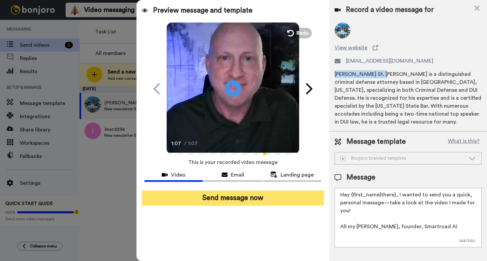
click at [231, 198] on button "Send message now" at bounding box center [233, 197] width 182 height 15
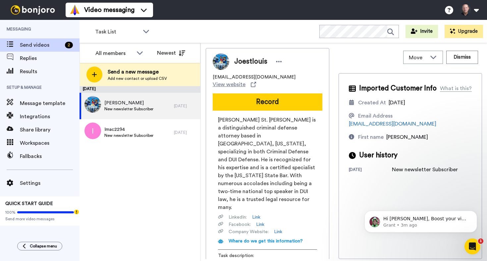
scroll to position [0, 0]
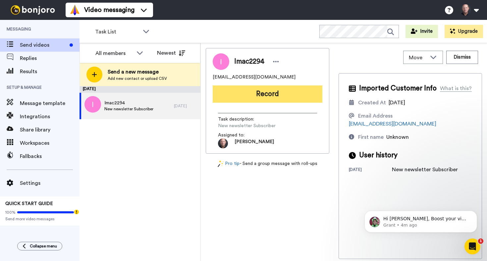
click at [263, 93] on button "Record" at bounding box center [268, 93] width 110 height 17
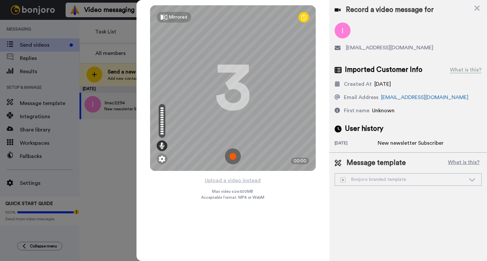
click at [234, 155] on img at bounding box center [233, 156] width 16 height 16
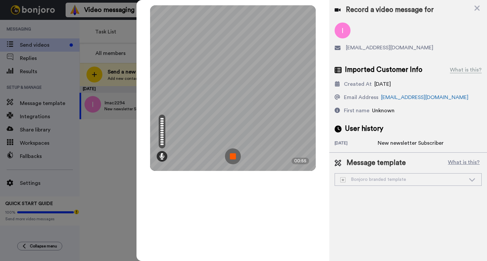
click at [236, 151] on img at bounding box center [233, 156] width 16 height 16
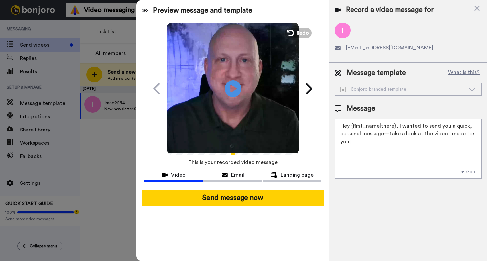
click at [371, 156] on textarea "Hey {first_name|there}, I wanted to send you a quick, personal message—take a l…" at bounding box center [408, 149] width 147 height 60
paste textarea "Joseph P. St. Louis"
drag, startPoint x: 385, startPoint y: 159, endPoint x: 336, endPoint y: 150, distance: 49.8
click at [336, 150] on textarea "Hey {first_name|there}, I wanted to send you a quick, personal message—take a l…" at bounding box center [408, 149] width 147 height 60
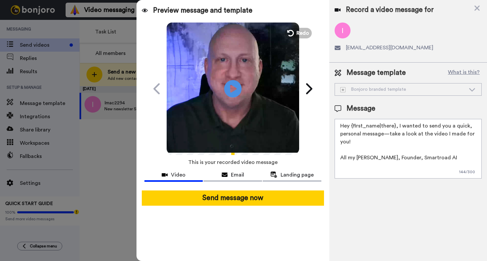
type textarea "Hey {first_name|there}, I wanted to send you a quick, personal message—take a l…"
click at [230, 87] on icon "Play/Pause" at bounding box center [233, 88] width 18 height 31
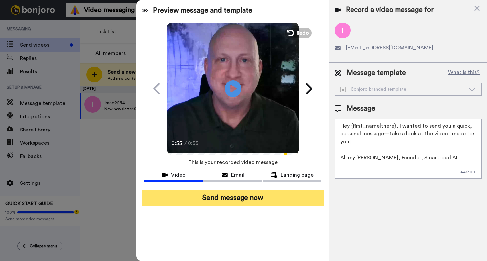
click at [237, 199] on button "Send message now" at bounding box center [233, 197] width 182 height 15
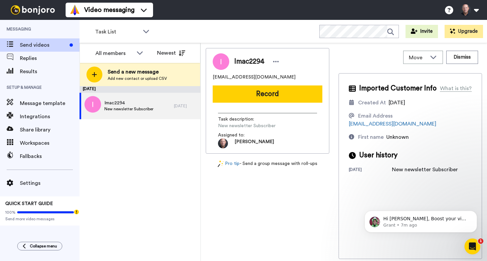
scroll to position [0, 0]
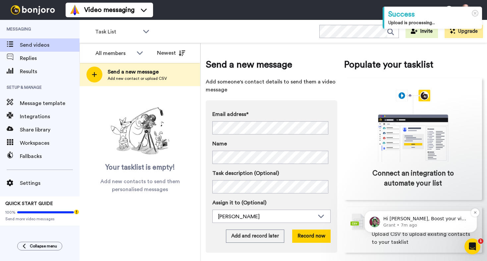
click at [452, 223] on p "Grant • 7m ago" at bounding box center [425, 225] width 85 height 6
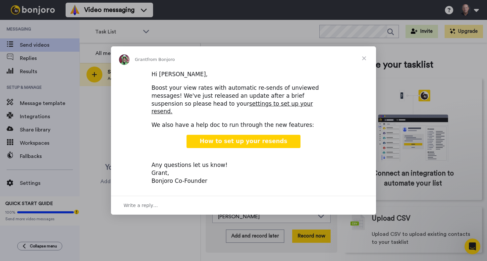
click at [245, 138] on span "How to set up your resends" at bounding box center [243, 141] width 87 height 7
click at [225, 108] on link "settings to set up your resend." at bounding box center [231, 107] width 161 height 15
click at [362, 62] on span "Close" at bounding box center [364, 58] width 24 height 24
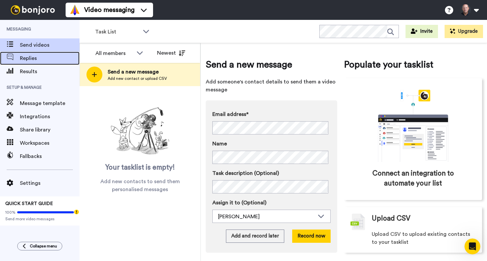
click at [27, 58] on span "Replies" at bounding box center [50, 58] width 60 height 8
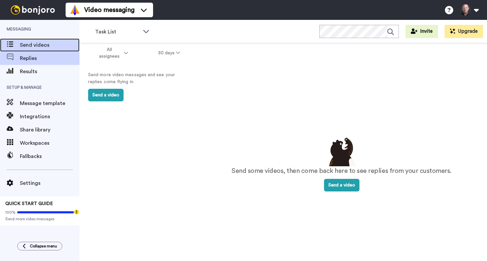
click at [34, 44] on span "Send videos" at bounding box center [50, 45] width 60 height 8
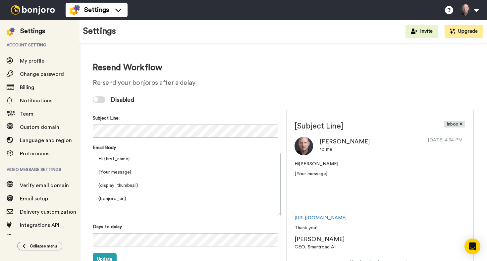
click at [93, 96] on div "Disabled" at bounding box center [283, 100] width 381 height 20
click at [95, 100] on div at bounding box center [95, 99] width 5 height 5
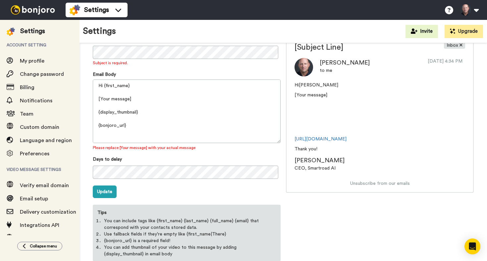
scroll to position [78, 0]
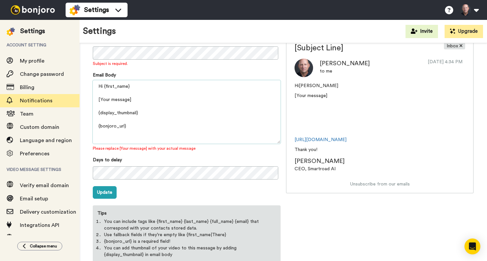
drag, startPoint x: 142, startPoint y: 100, endPoint x: 79, endPoint y: 102, distance: 63.0
click at [79, 102] on div "Settings Account setting My profile Change password Billing Notifications Team …" at bounding box center [243, 140] width 487 height 241
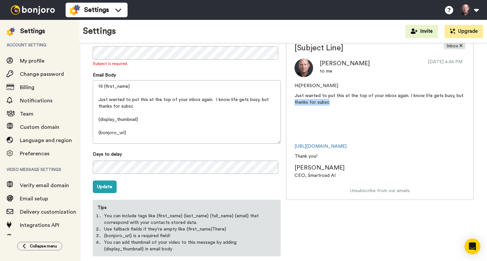
drag, startPoint x: 327, startPoint y: 102, endPoint x: 291, endPoint y: 103, distance: 36.5
click at [291, 103] on div "Hi Jenny Just wanted to put this at the top of your inbox again. I know life ge…" at bounding box center [380, 134] width 186 height 105
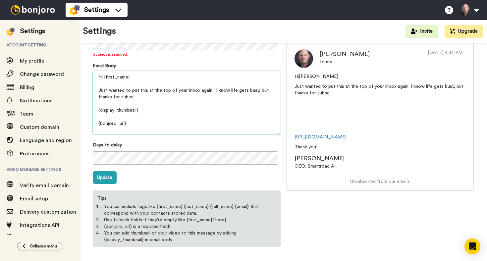
drag, startPoint x: 137, startPoint y: 97, endPoint x: 90, endPoint y: 95, distance: 46.8
click at [90, 95] on div "Resend Workflow Re-send your bonjoros after a delay Disabled Subject Line: Subj…" at bounding box center [282, 111] width 407 height 310
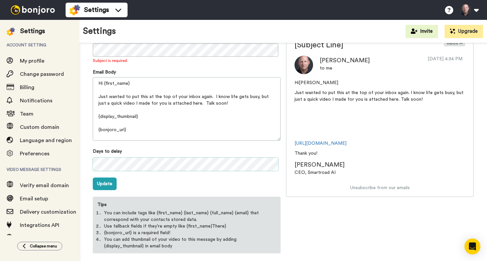
scroll to position [72, 0]
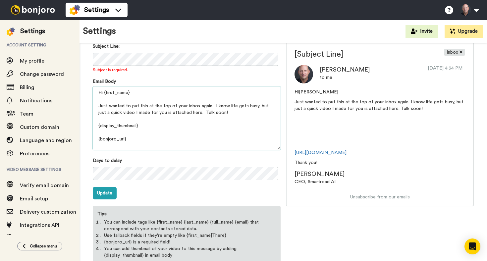
drag, startPoint x: 181, startPoint y: 114, endPoint x: 89, endPoint y: 107, distance: 92.0
click at [89, 107] on div "Resend Workflow Re-send your bonjoros after a delay Disabled Subject Line: Subj…" at bounding box center [282, 126] width 407 height 310
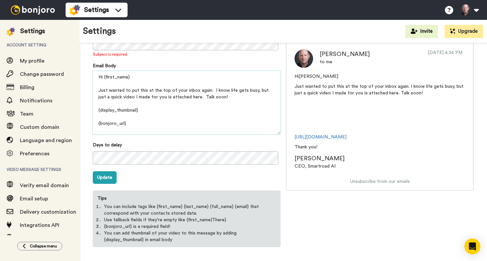
scroll to position [41, 0]
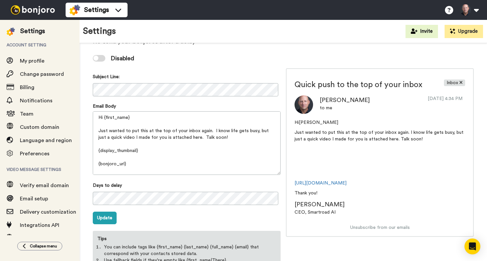
click at [423, 141] on p "Just wanted to put this at the top of your inbox again. I know life gets busy, …" at bounding box center [379, 135] width 171 height 13
drag, startPoint x: 172, startPoint y: 135, endPoint x: 96, endPoint y: 131, distance: 76.3
click at [96, 131] on textarea "Hi {first_name} Just wanted to put this at the top of your inbox again. I know …" at bounding box center [187, 143] width 188 height 64
paste textarea "putting this back at the top of your inbox. I know life gets busy, but I sent y…"
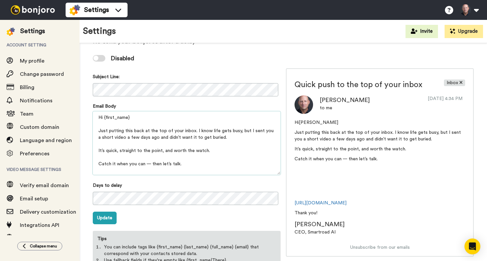
drag, startPoint x: 207, startPoint y: 150, endPoint x: 161, endPoint y: 153, distance: 46.4
click at [161, 153] on textarea "Hi {first_name} Just putting this back at the top of your inbox. I know life ge…" at bounding box center [187, 143] width 188 height 64
click at [99, 164] on textarea "Hi {first_name} Just putting this back at the top of your inbox. I know life ge…" at bounding box center [187, 143] width 188 height 64
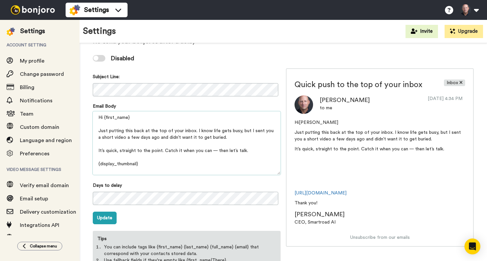
drag, startPoint x: 243, startPoint y: 150, endPoint x: 209, endPoint y: 150, distance: 33.8
click at [209, 150] on textarea "Hi {first_name} Just putting this back at the top of your inbox. I know life ge…" at bounding box center [187, 143] width 188 height 64
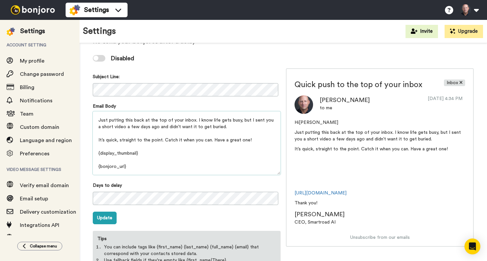
scroll to position [42, 0]
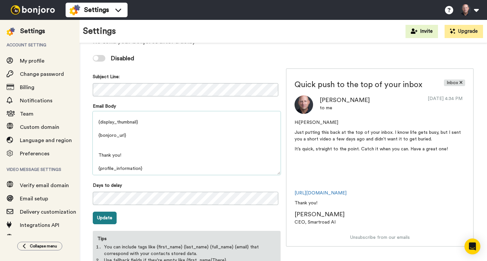
type textarea "Hi {first_name} Just putting this back at the top of your inbox. I know life ge…"
click at [107, 217] on button "Update" at bounding box center [105, 218] width 24 height 13
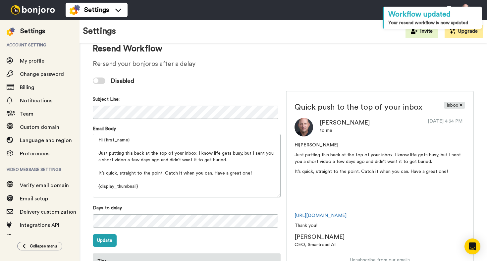
scroll to position [0, 0]
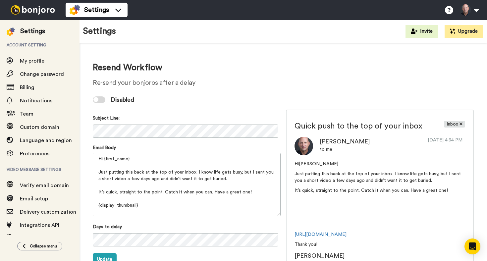
click at [96, 100] on div at bounding box center [95, 99] width 5 height 5
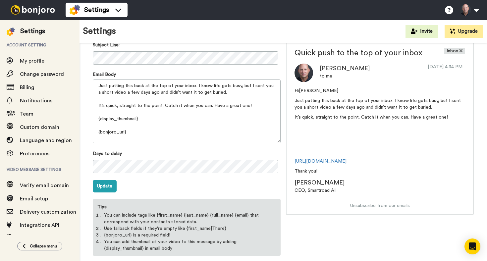
scroll to position [42, 0]
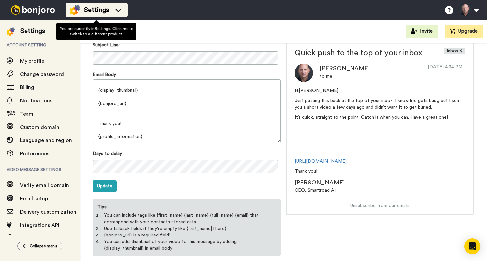
click at [117, 8] on icon at bounding box center [118, 10] width 11 height 7
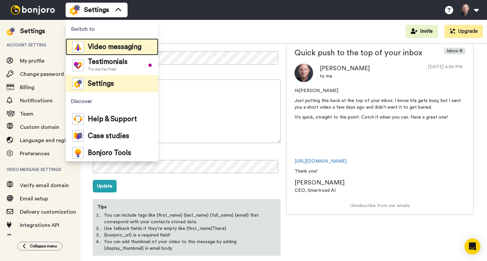
click at [105, 47] on span "Video messaging" at bounding box center [115, 47] width 54 height 7
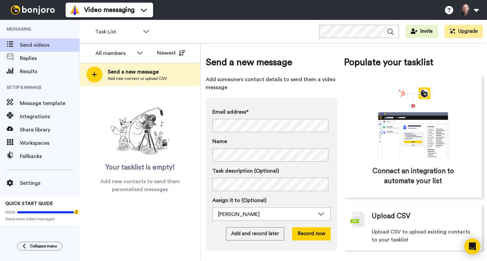
scroll to position [4, 0]
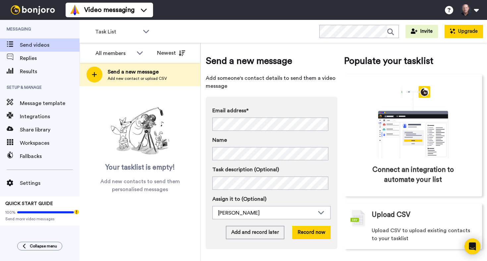
click at [462, 30] on button "Upgrade" at bounding box center [464, 31] width 38 height 13
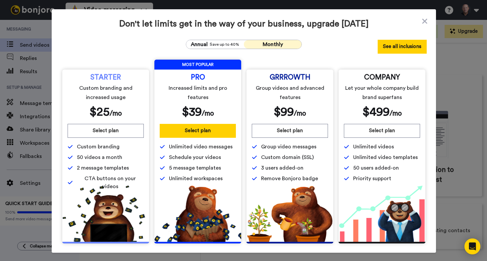
click at [402, 47] on button "See all inclusions" at bounding box center [402, 47] width 49 height 14
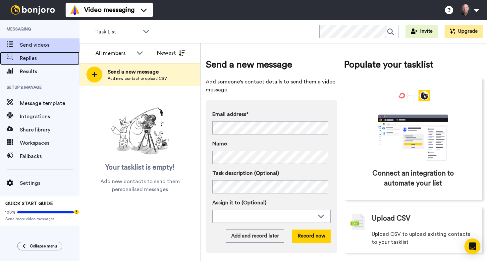
click at [30, 60] on span "Replies" at bounding box center [50, 58] width 60 height 8
